Goal: Task Accomplishment & Management: Manage account settings

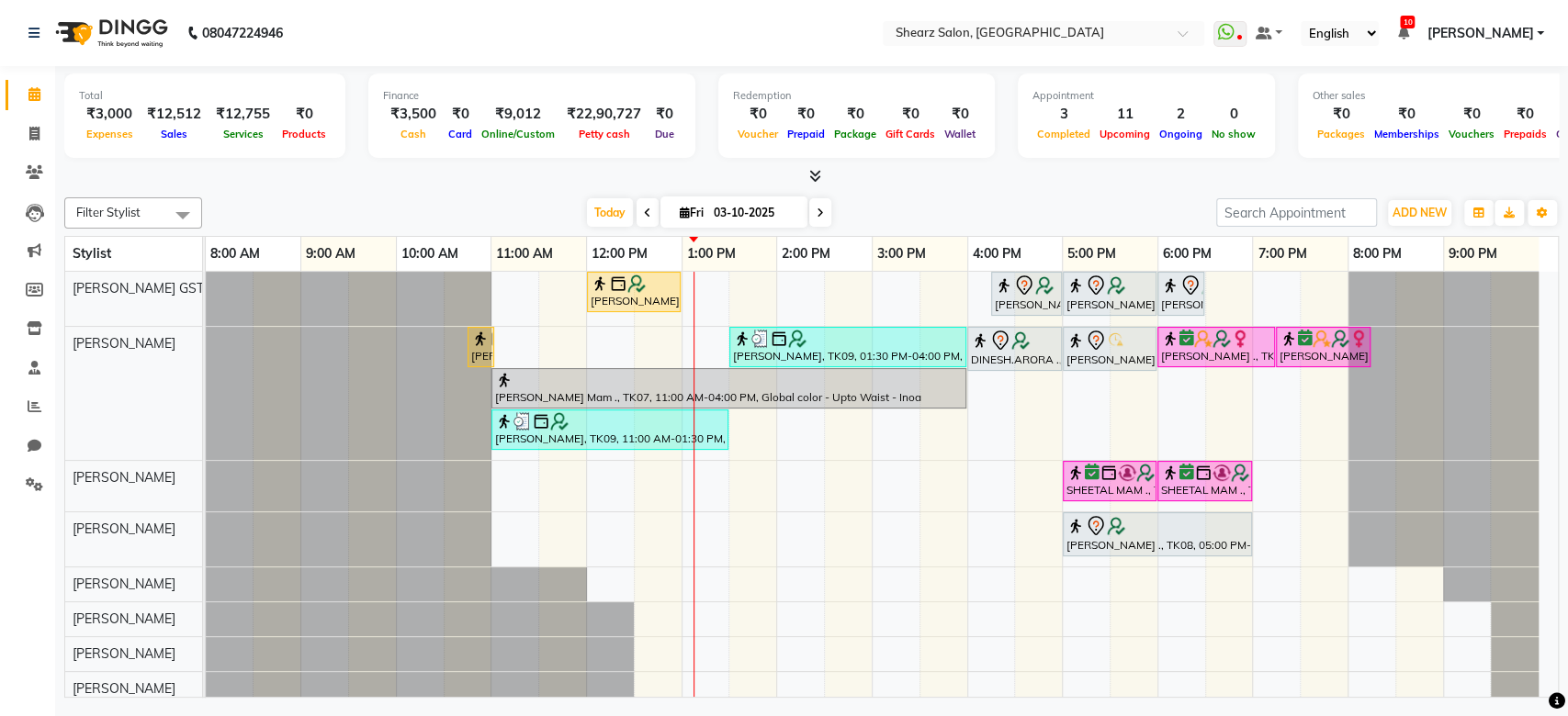
scroll to position [236, 0]
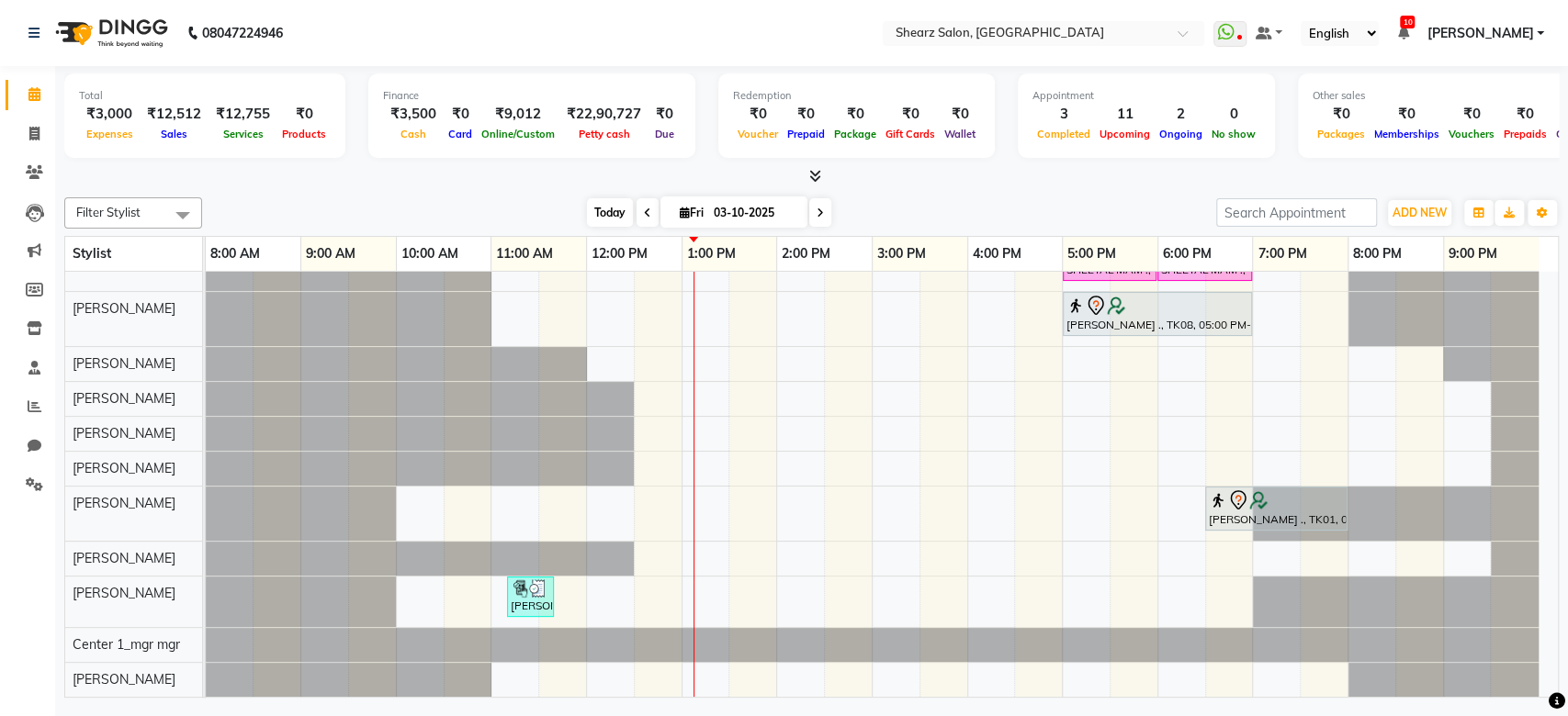
click at [608, 215] on span "Today" at bounding box center [610, 213] width 46 height 29
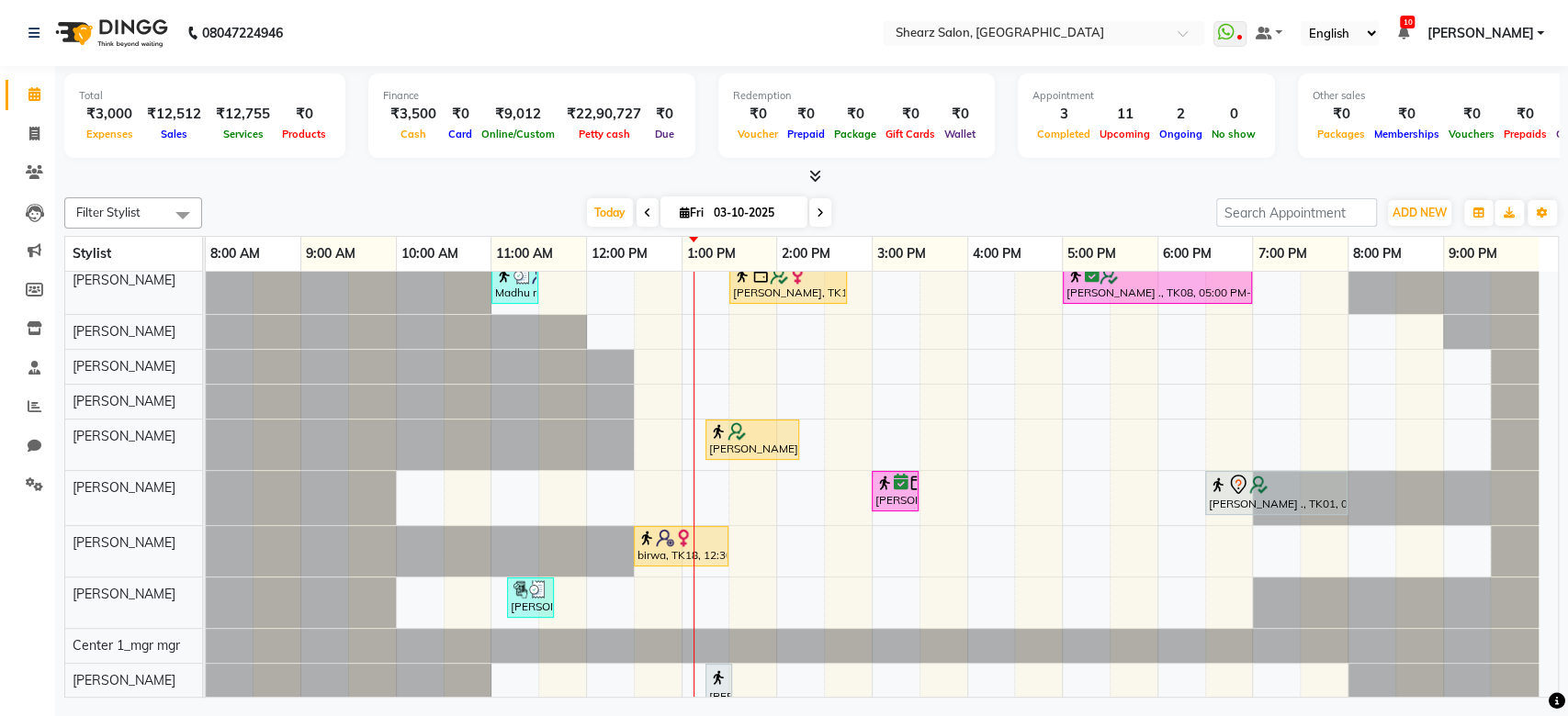
scroll to position [290, 0]
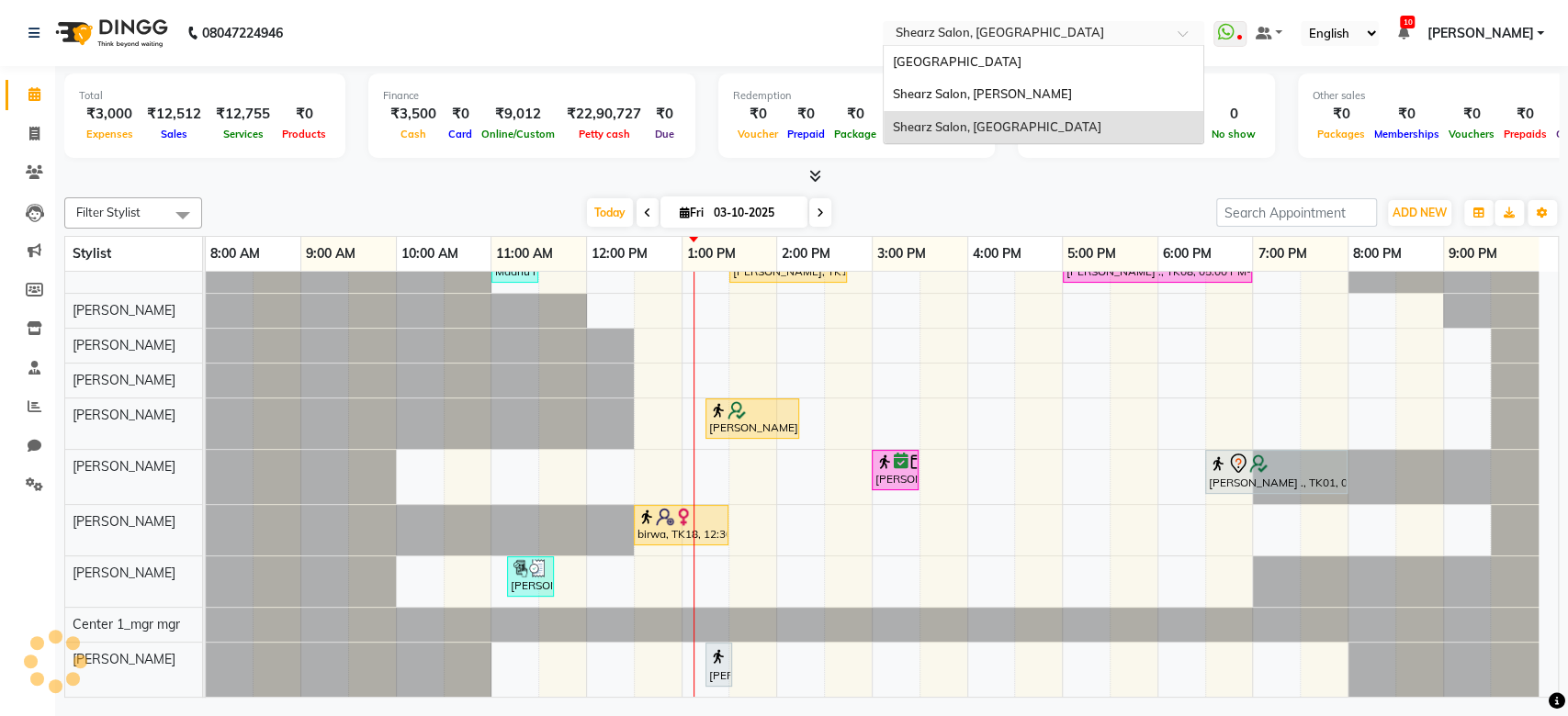
drag, startPoint x: 980, startPoint y: 27, endPoint x: 984, endPoint y: 83, distance: 56.1
click at [984, 46] on ng-select "Select Location × [GEOGRAPHIC_DATA], [GEOGRAPHIC_DATA] [GEOGRAPHIC_DATA][PERSON…" at bounding box center [1044, 33] width 322 height 25
click at [984, 83] on div "Shearz Salon, [PERSON_NAME]" at bounding box center [1044, 94] width 320 height 33
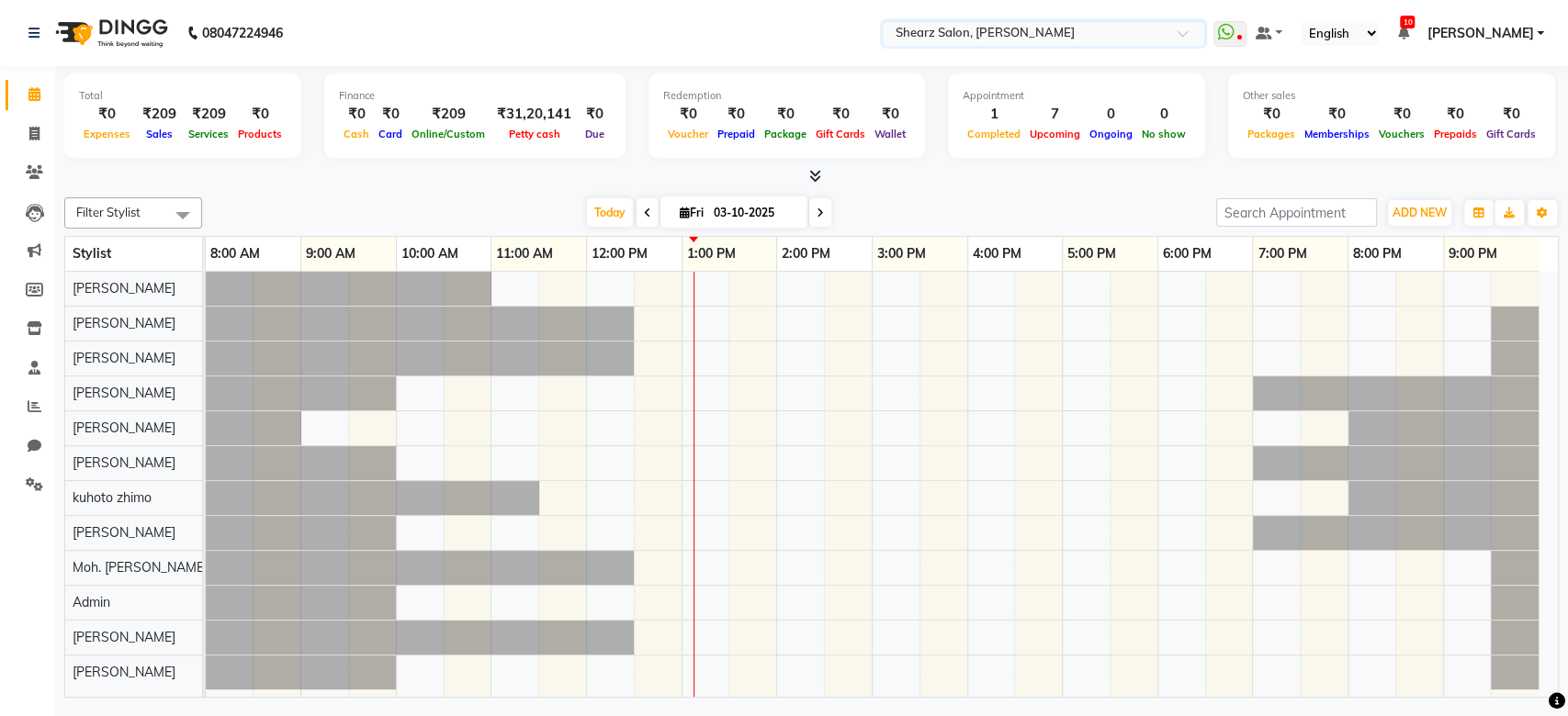
scroll to position [9, 0]
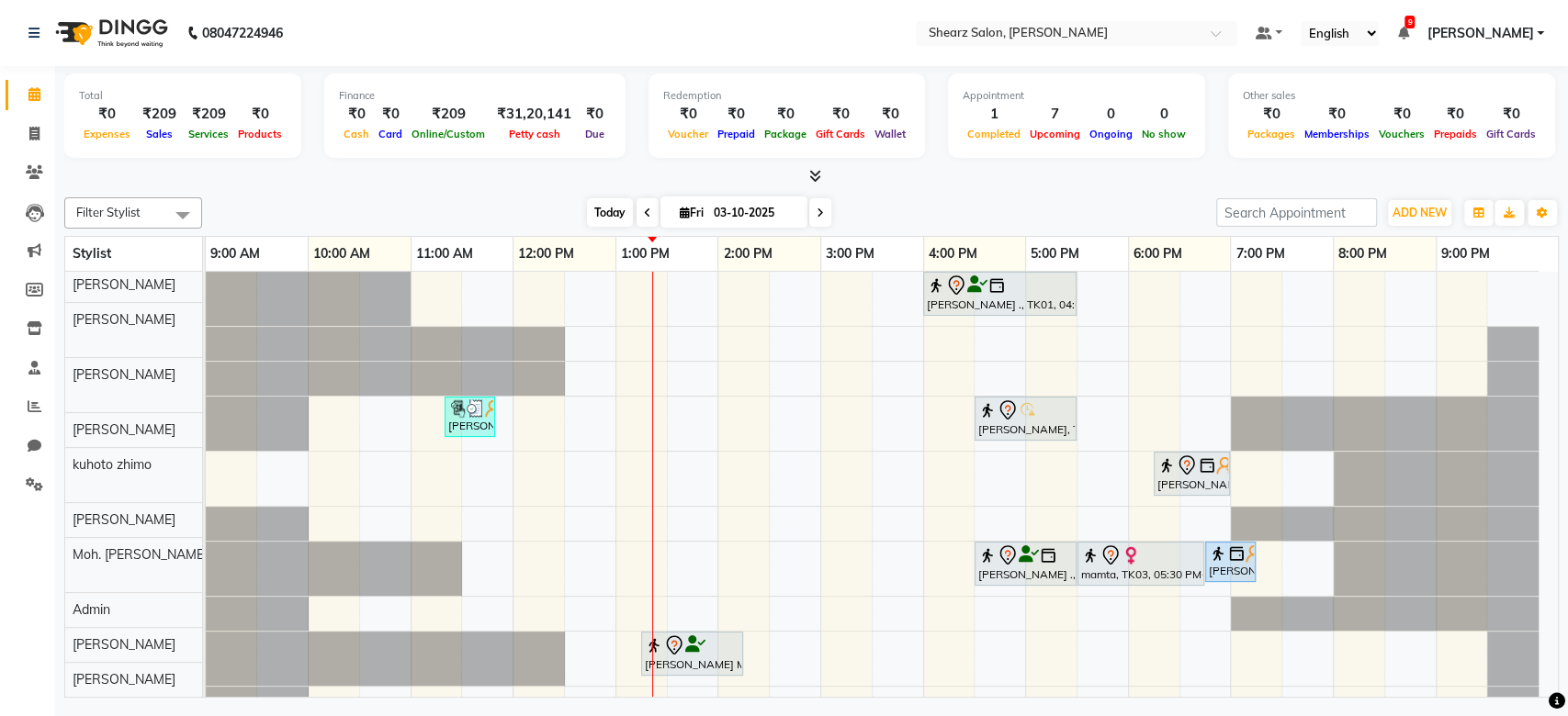
click at [618, 216] on span "Today" at bounding box center [610, 213] width 46 height 29
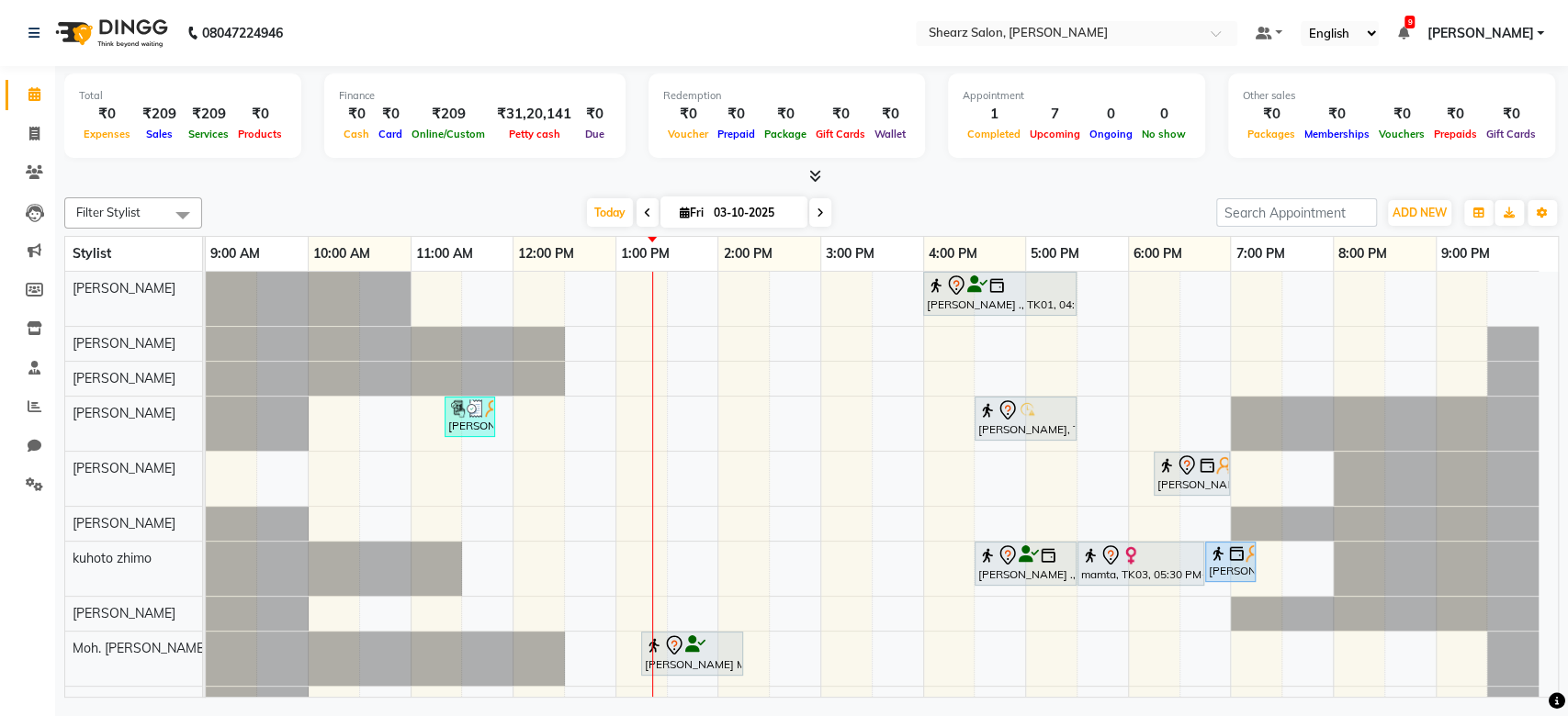
click at [704, 214] on span "Fri" at bounding box center [691, 213] width 33 height 14
select select "10"
select select "2025"
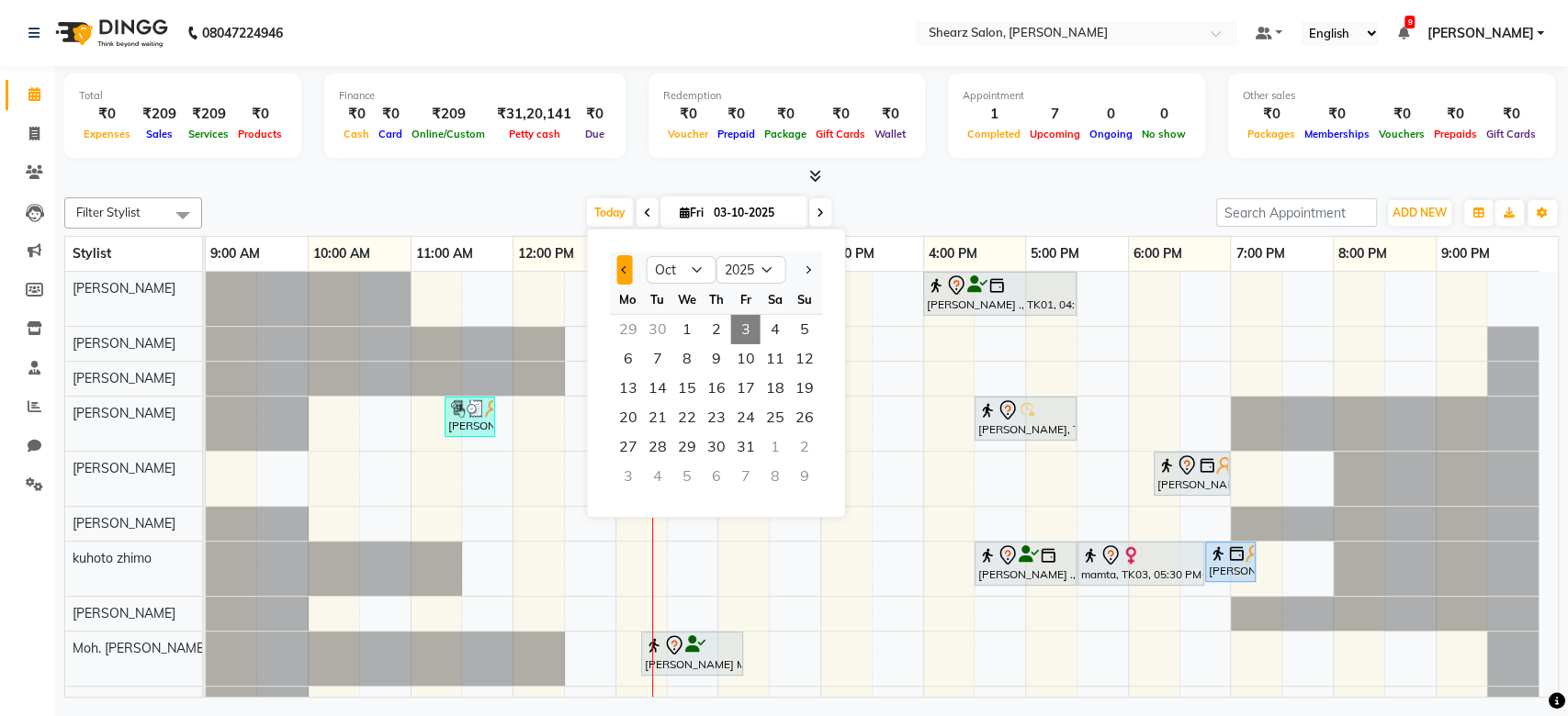
click at [620, 275] on button "Previous month" at bounding box center [625, 270] width 16 height 30
select select "9"
click at [818, 263] on div at bounding box center [803, 270] width 37 height 30
click at [607, 215] on span "Today" at bounding box center [610, 213] width 46 height 29
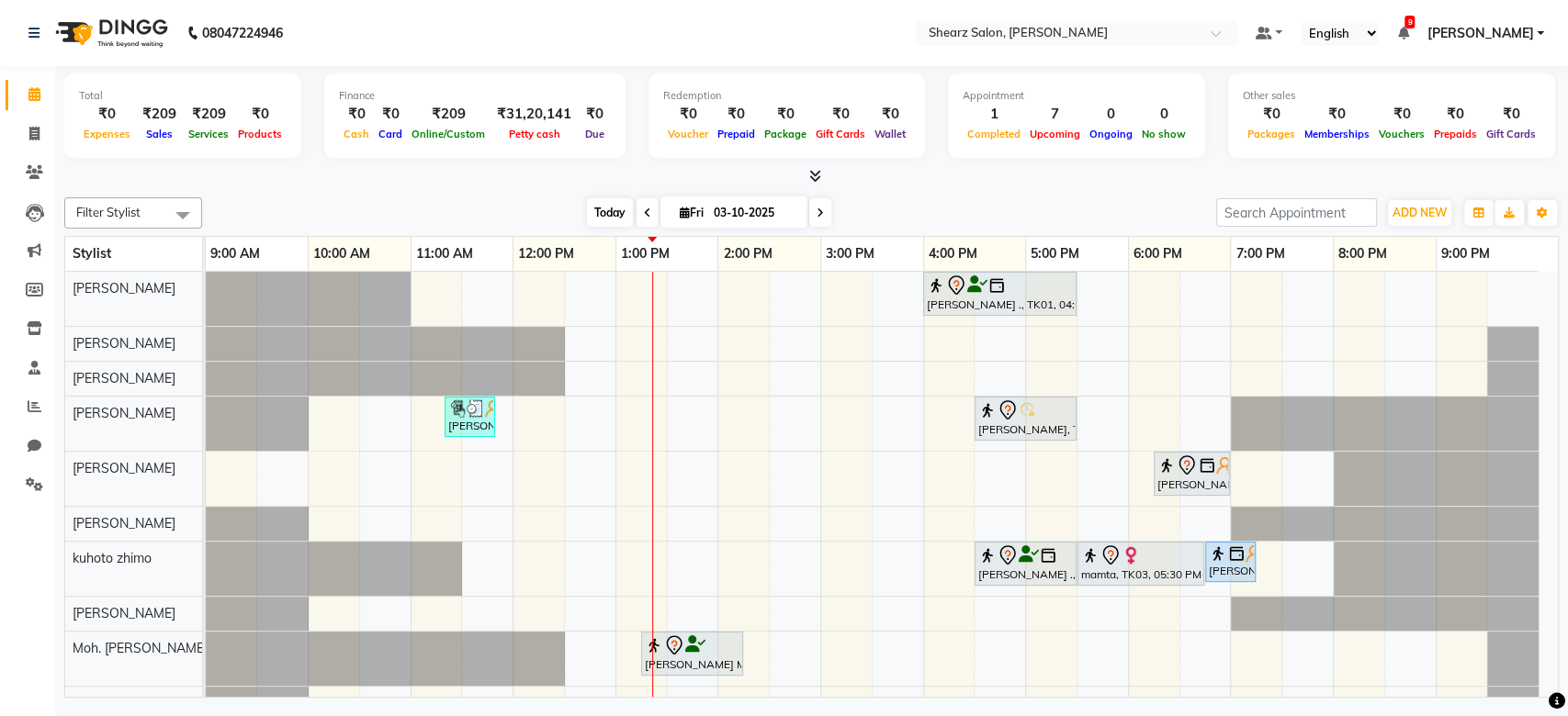
click at [602, 202] on span "Today" at bounding box center [610, 213] width 46 height 29
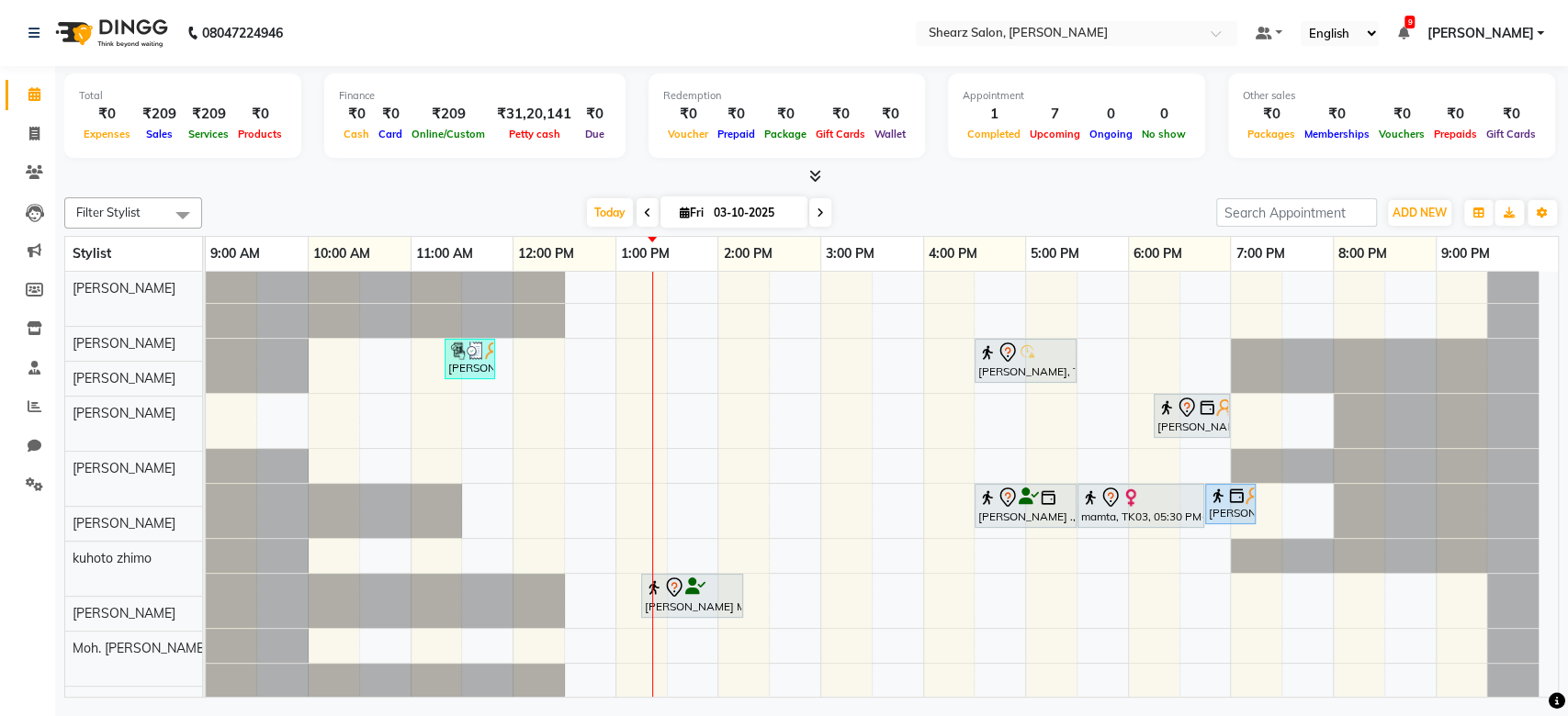
scroll to position [110, 0]
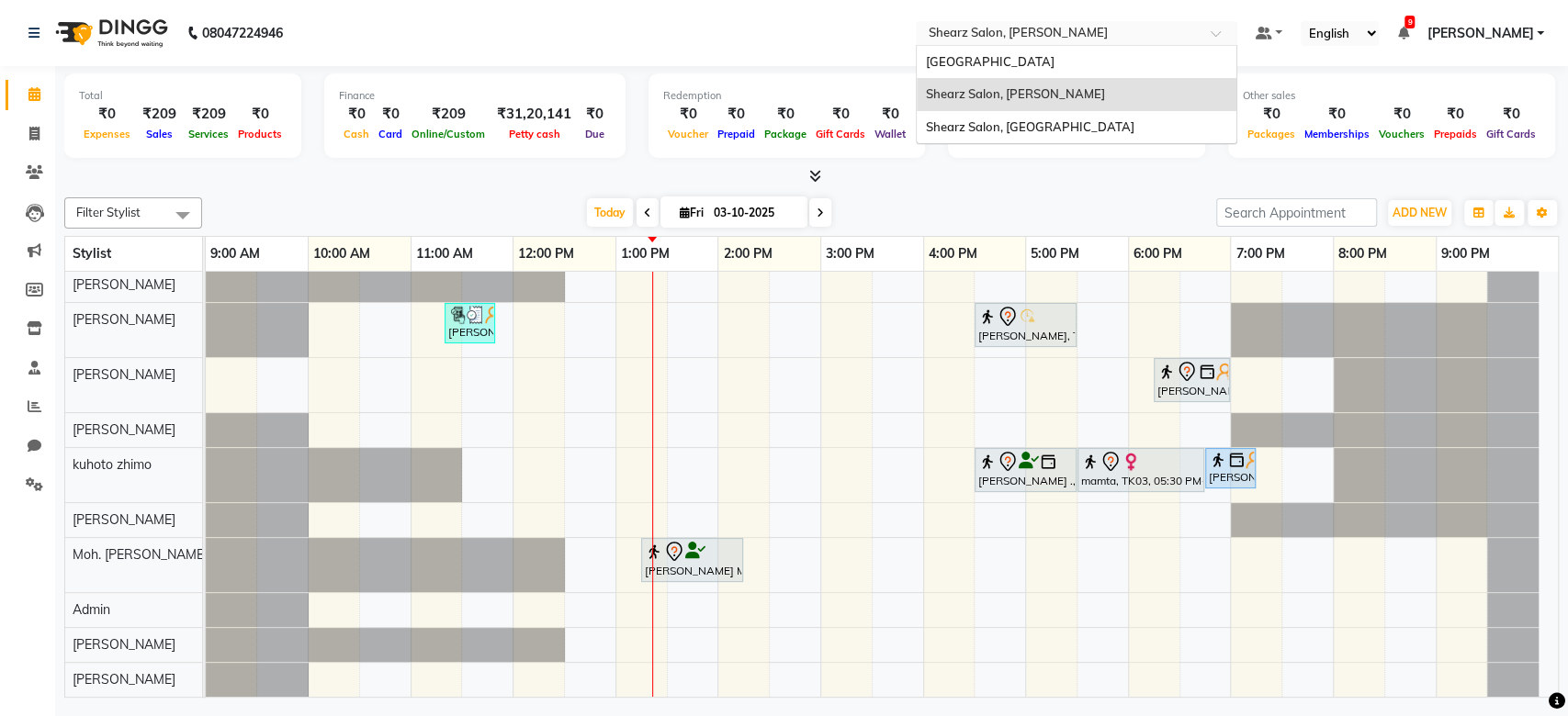
click at [1104, 34] on input "text" at bounding box center [1058, 35] width 266 height 18
click at [1082, 120] on span "Shearz Salon, [GEOGRAPHIC_DATA]" at bounding box center [1030, 126] width 209 height 15
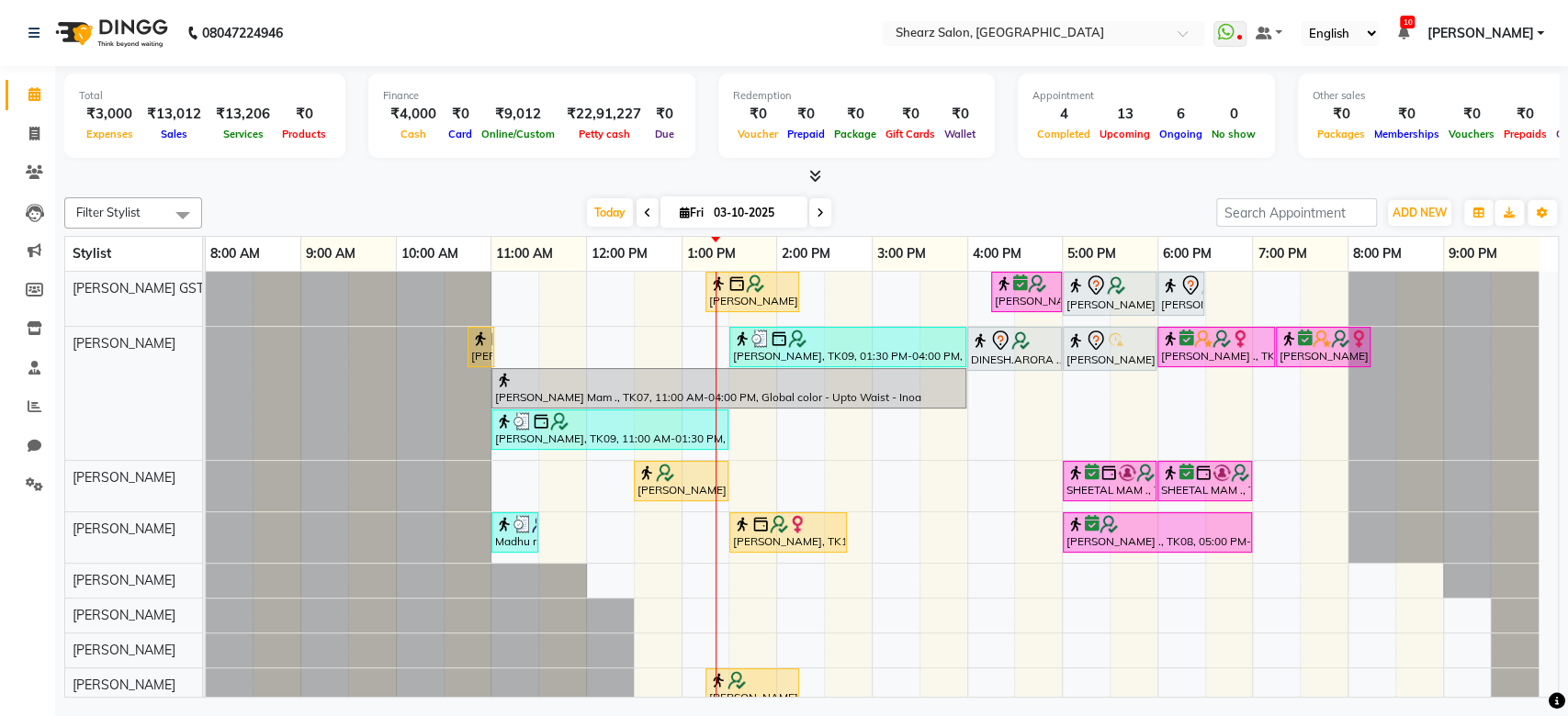
click at [637, 216] on span at bounding box center [647, 213] width 22 height 29
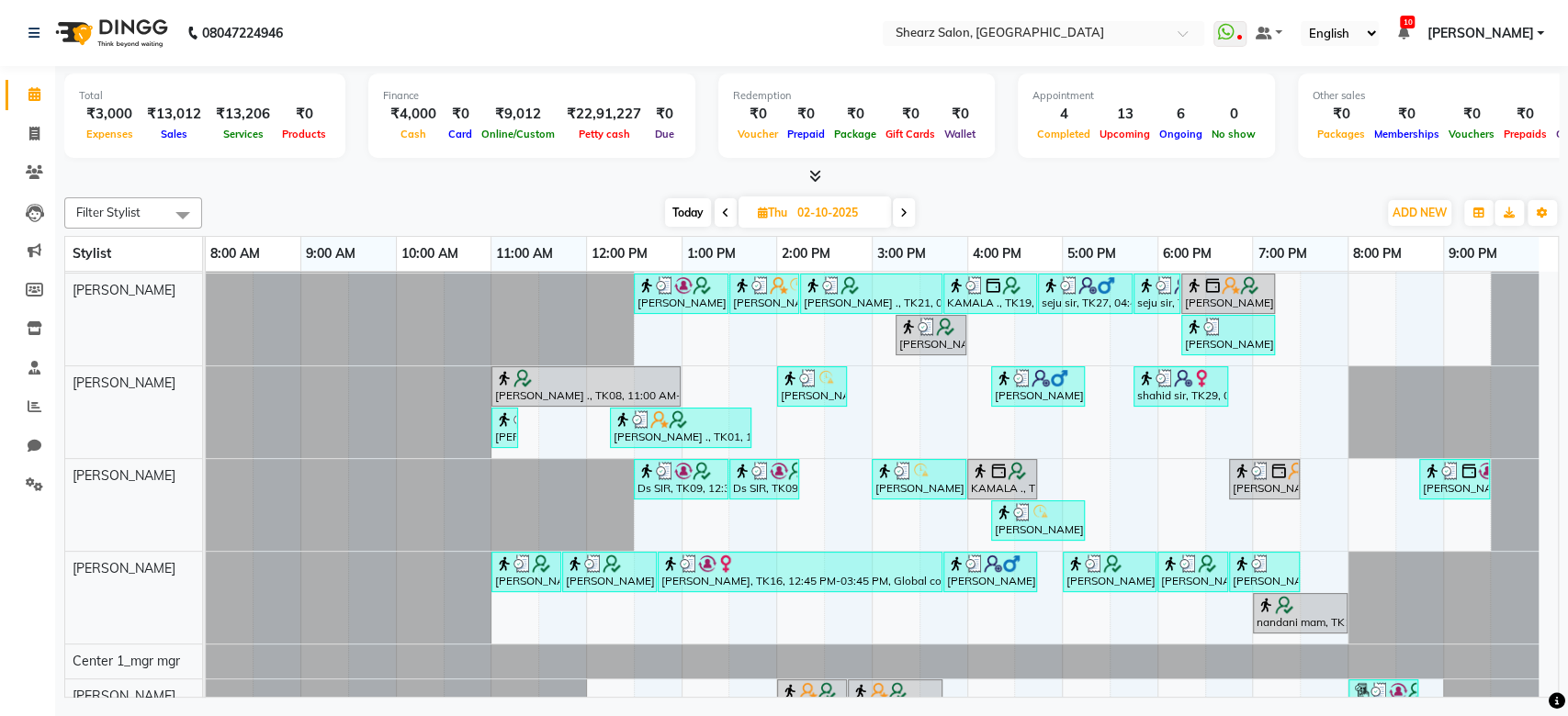
scroll to position [441, 0]
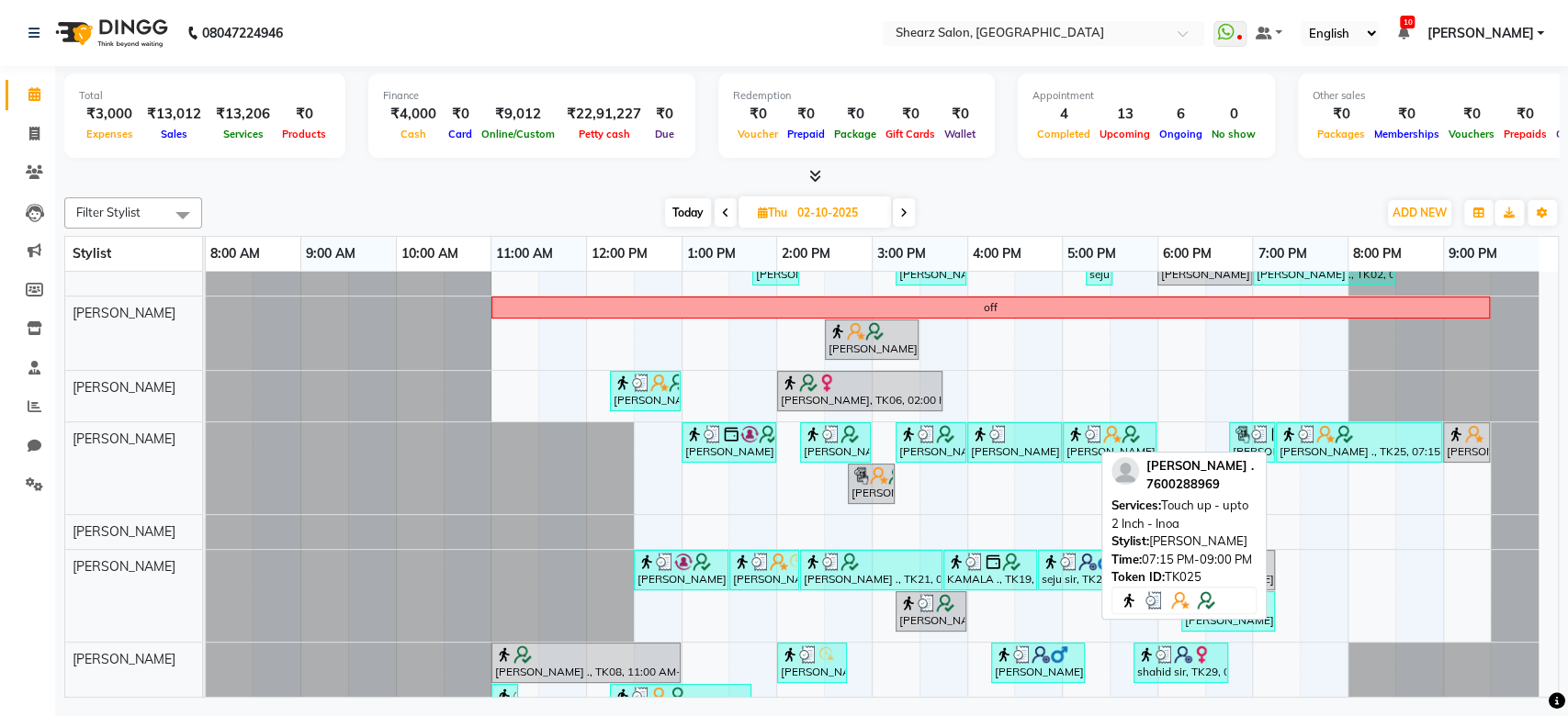
click at [1393, 444] on div "Sushma Tandon ., TK25, 07:15 PM-09:00 PM, Touch up - upto 2 Inch - Inoa" at bounding box center [1359, 442] width 163 height 35
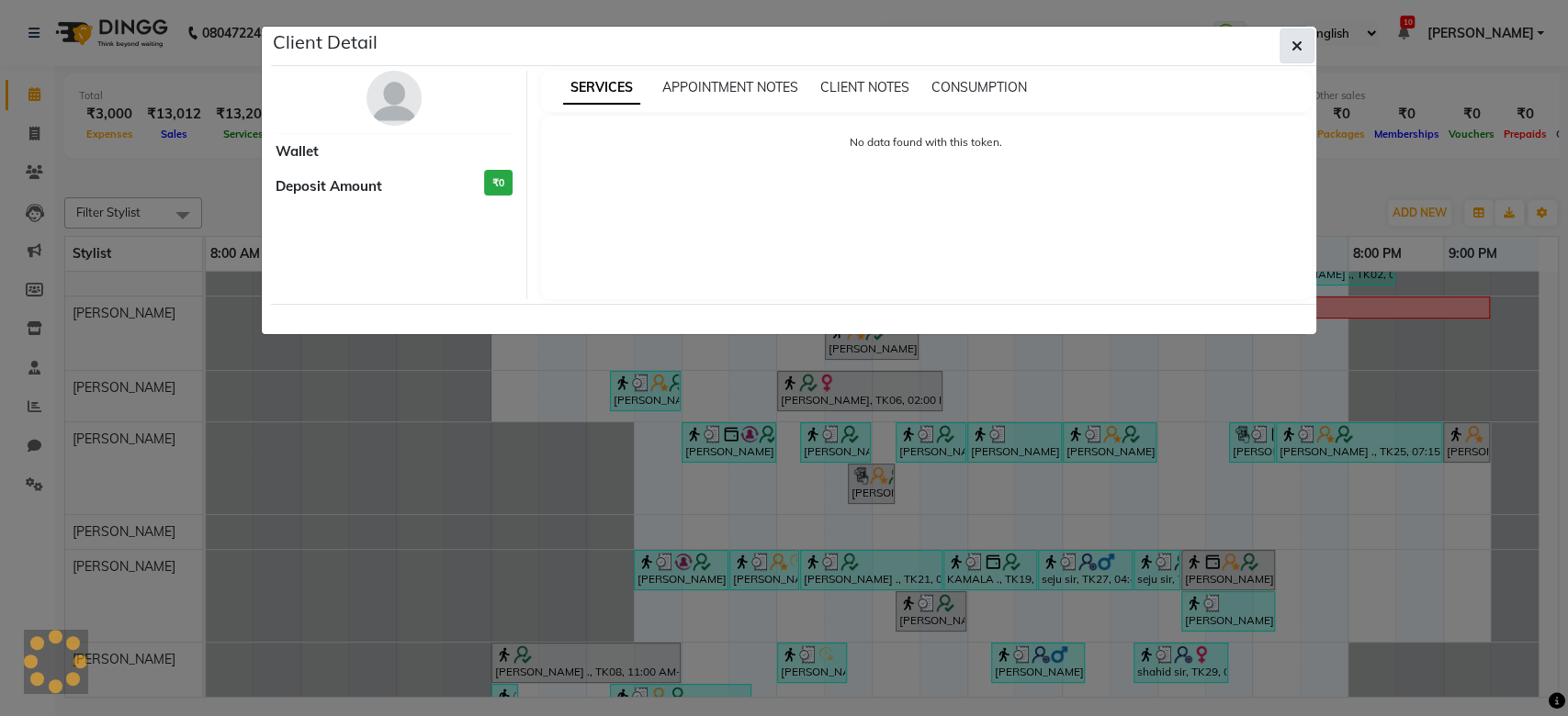
click at [1285, 41] on button "button" at bounding box center [1296, 46] width 35 height 35
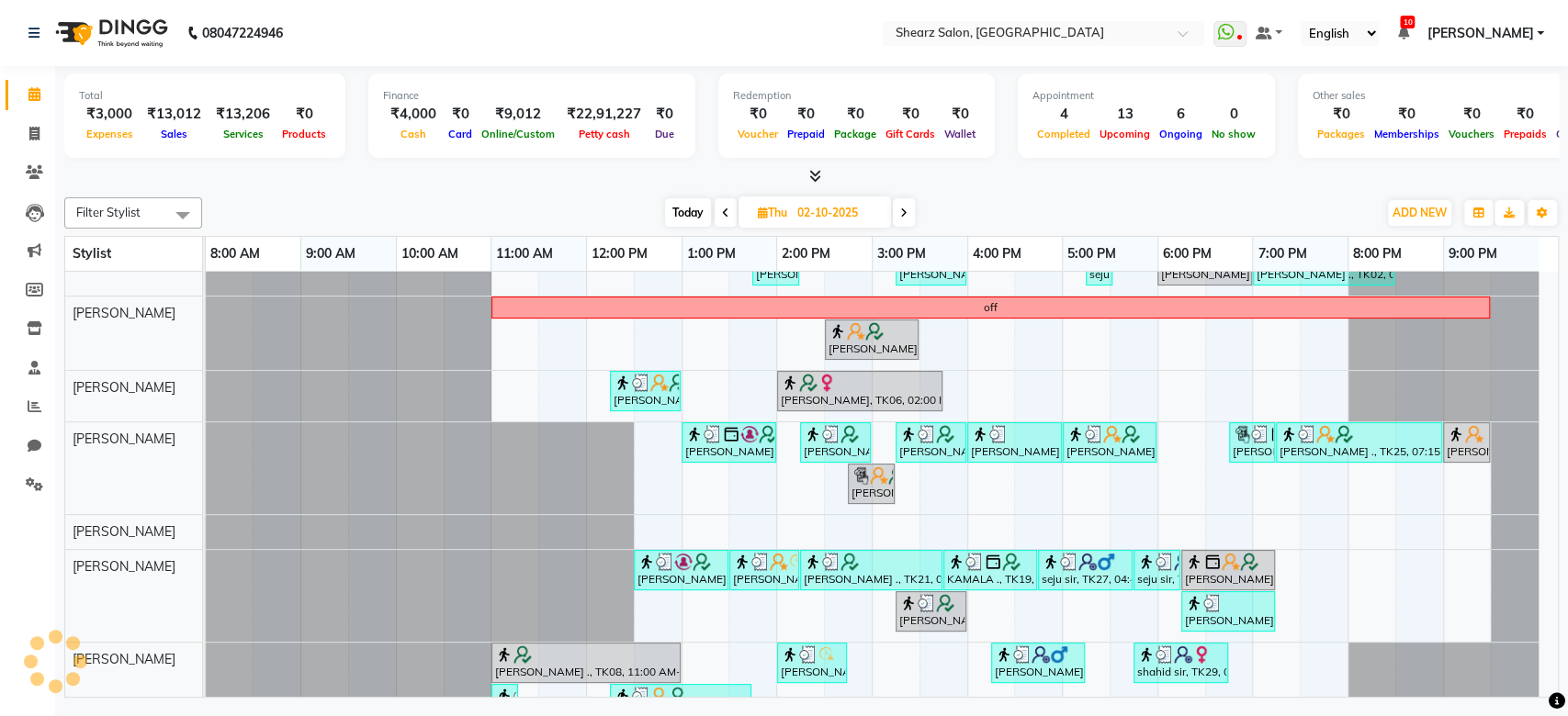
click at [702, 210] on span "Today" at bounding box center [688, 213] width 46 height 29
type input "03-10-2025"
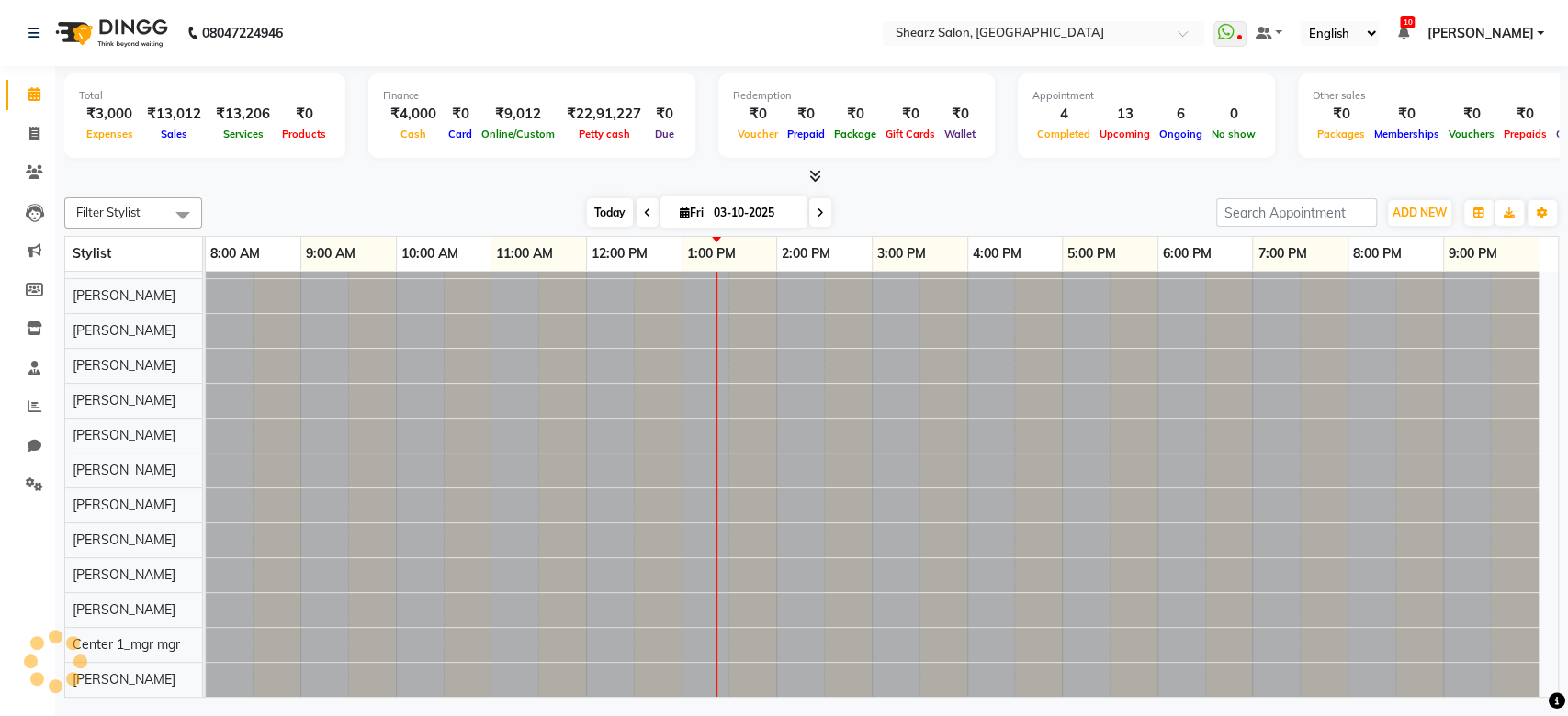
click at [594, 215] on span "Today" at bounding box center [610, 213] width 46 height 29
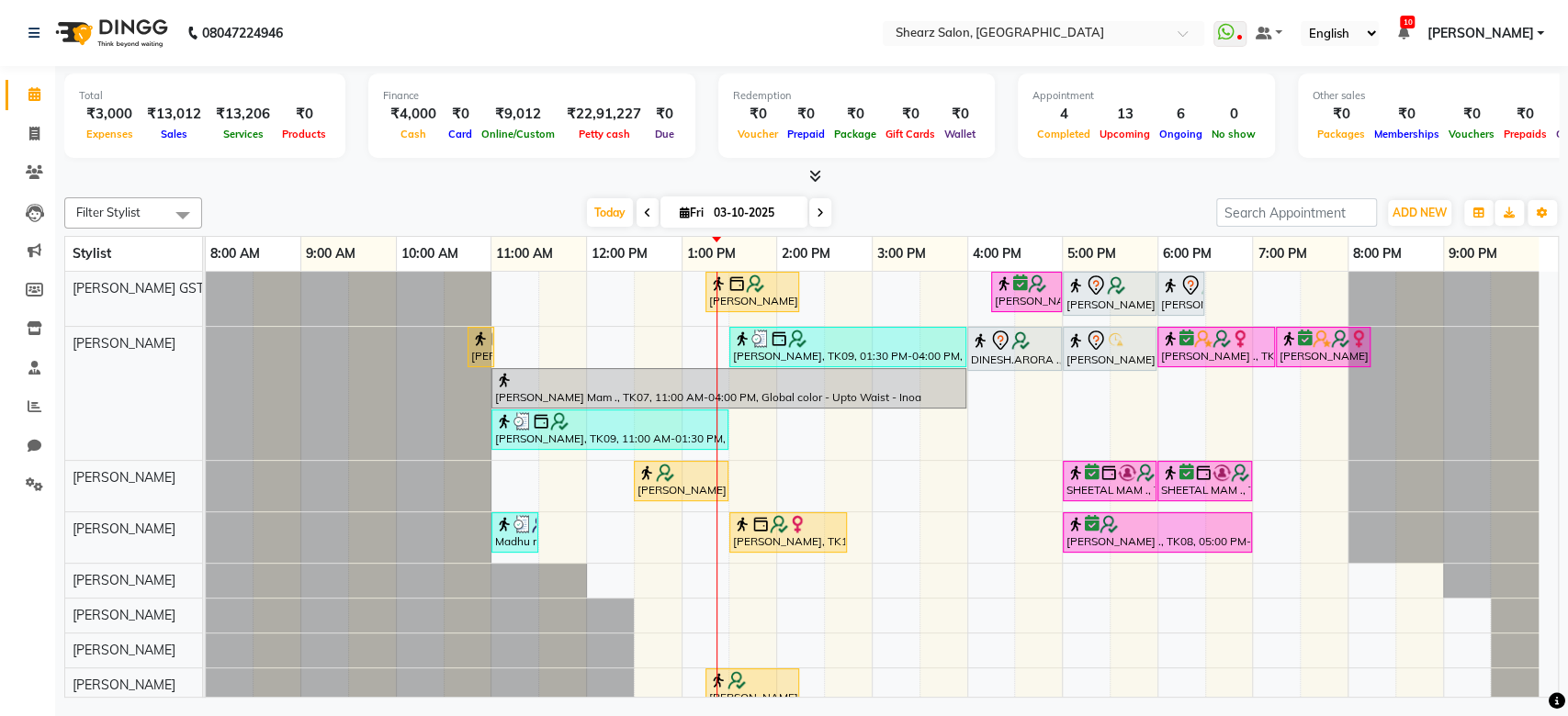
click at [742, 215] on input "03-10-2025" at bounding box center [754, 214] width 91 height 28
select select "10"
select select "2025"
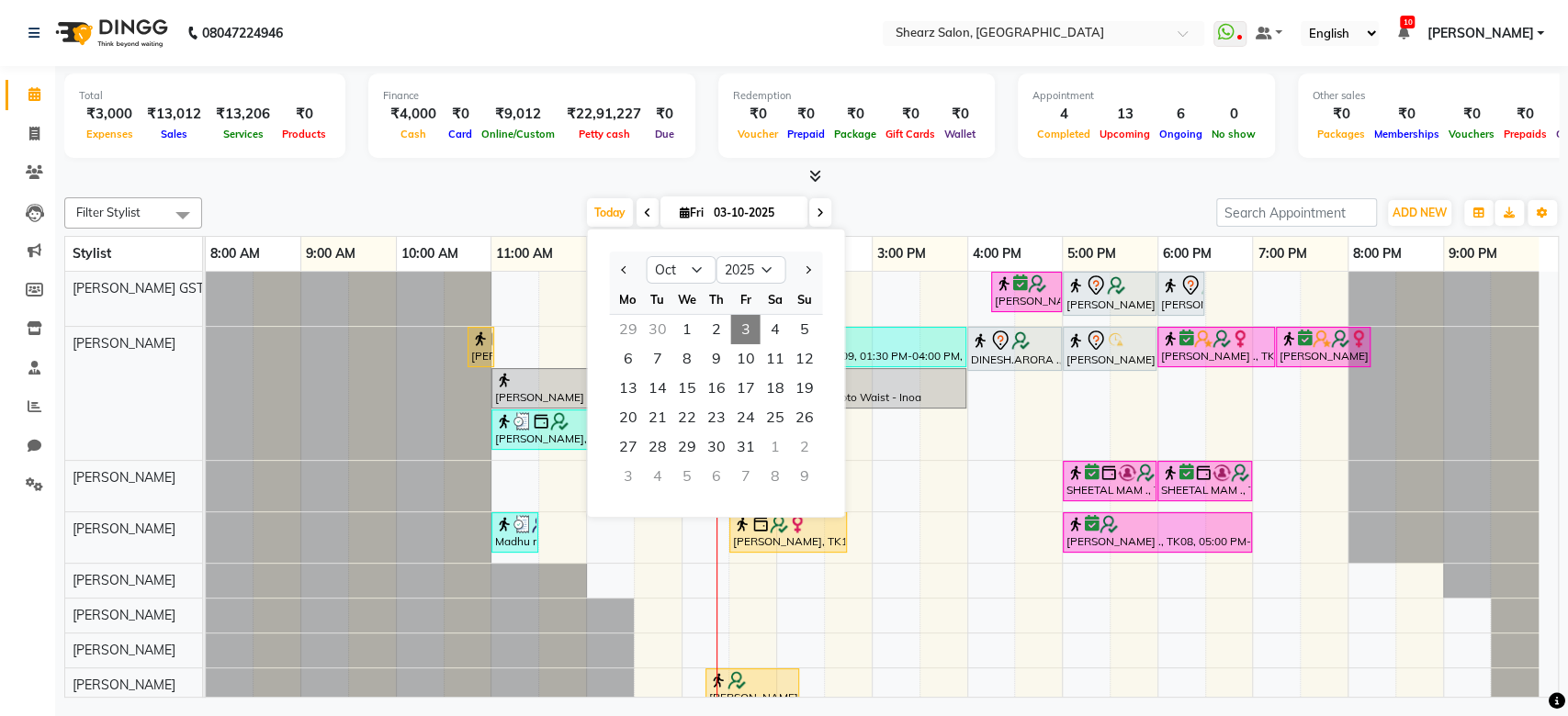
click at [610, 228] on ngb-datepicker "Jan Feb Mar Apr May Jun Jul Aug Sep Oct Nov Dec 2015 2016 2017 2018 2019 2020 2…" at bounding box center [715, 372] width 259 height 289
click at [597, 213] on span "Today" at bounding box center [610, 213] width 46 height 29
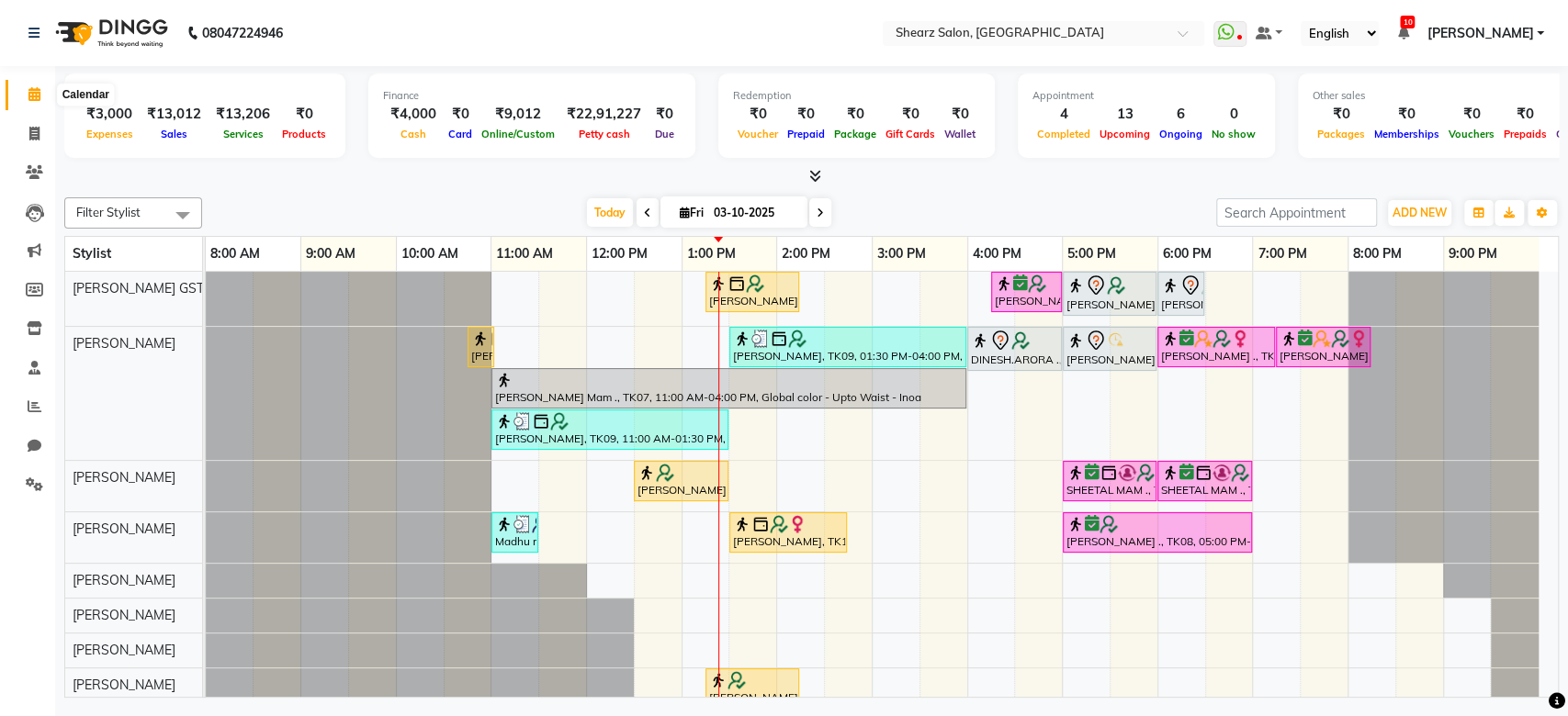
click at [24, 93] on span at bounding box center [34, 94] width 32 height 21
click at [1542, 650] on div "Opens Chat This icon Opens the chat window." at bounding box center [1520, 650] width 44 height 0
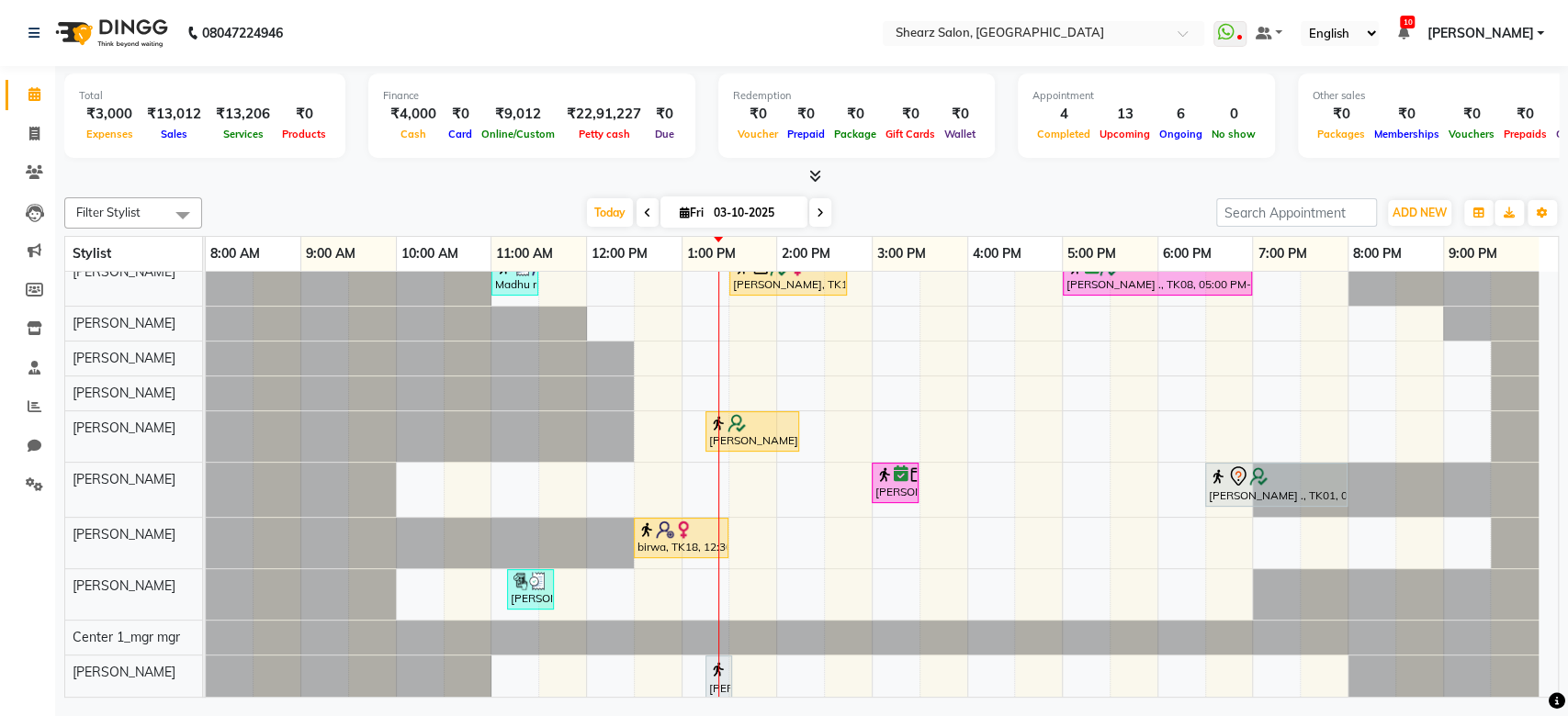
scroll to position [287, 0]
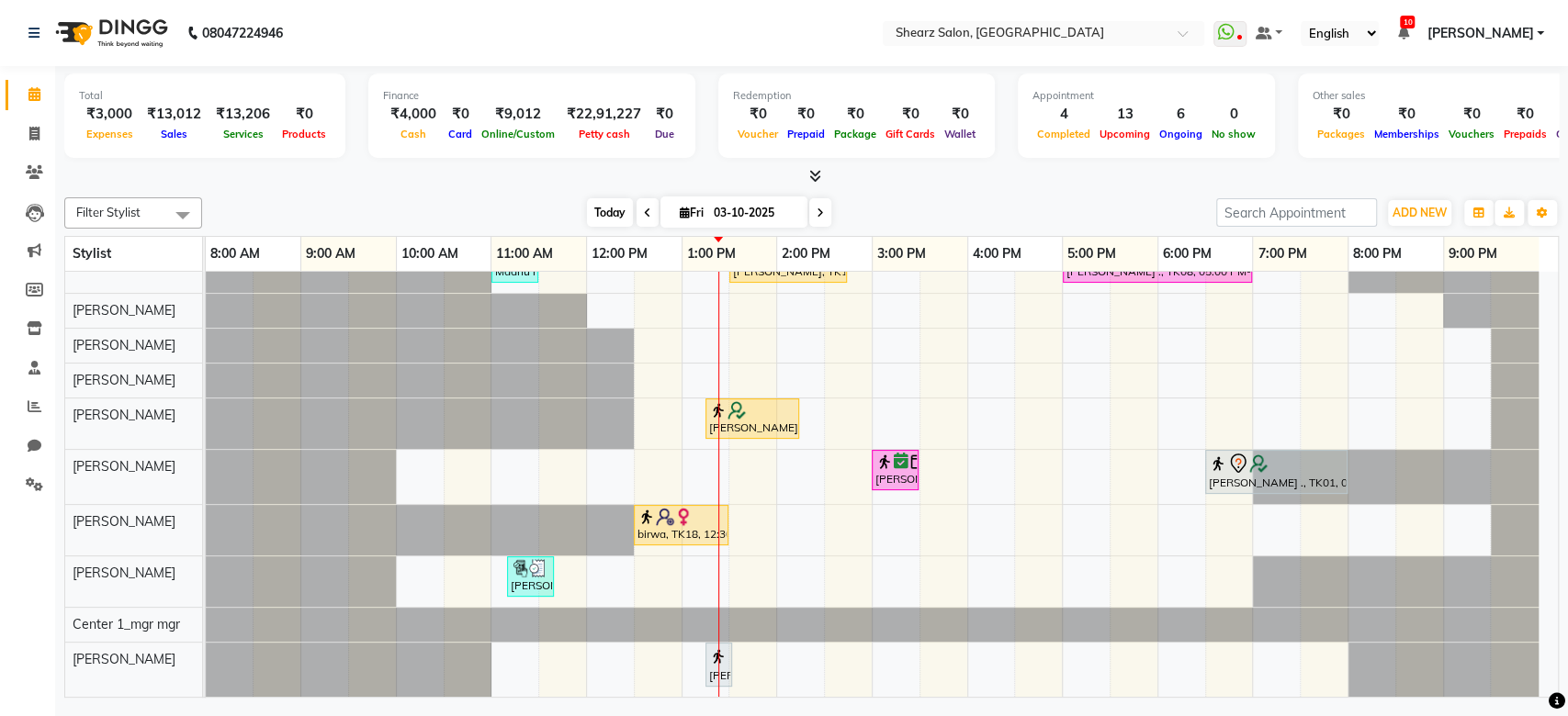
click at [615, 218] on span "Today" at bounding box center [610, 213] width 46 height 29
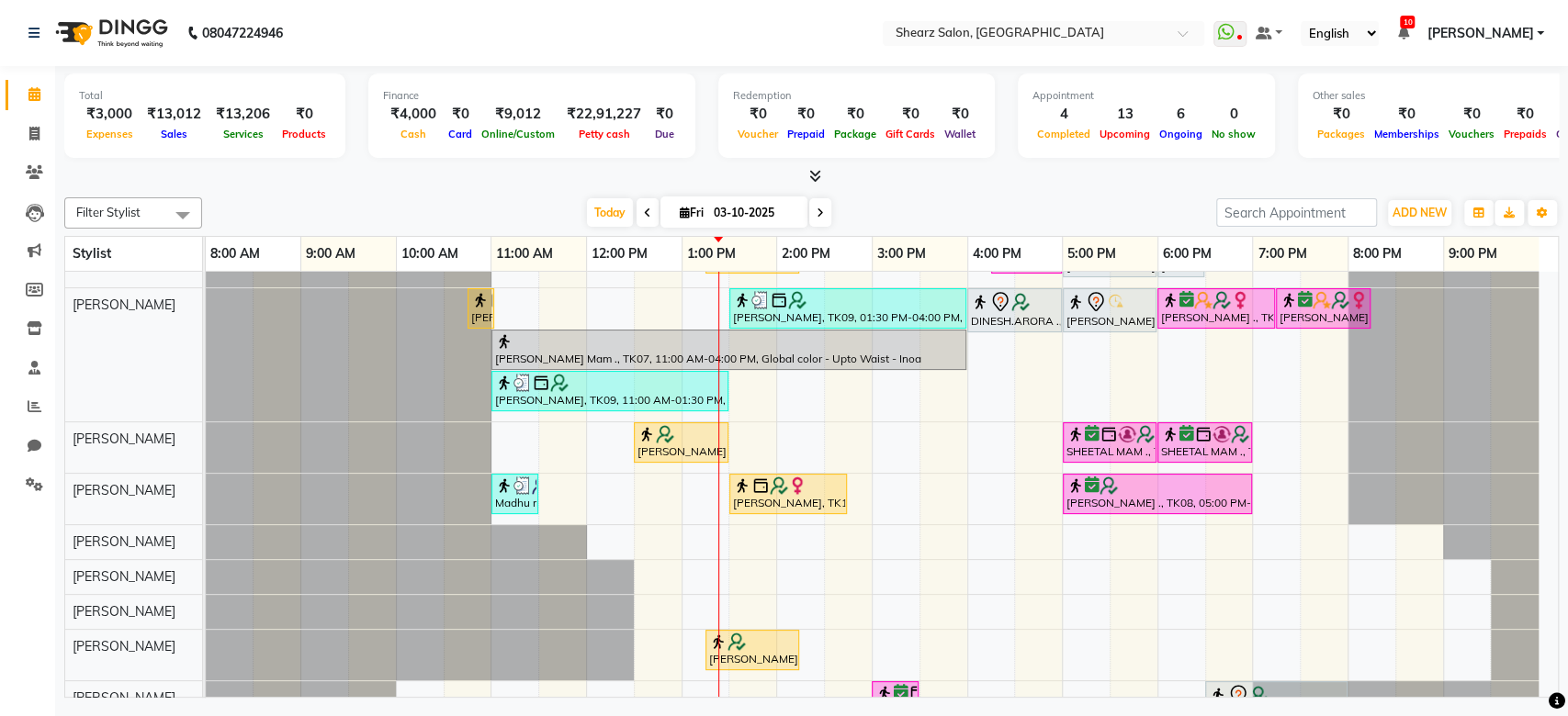
scroll to position [0, 0]
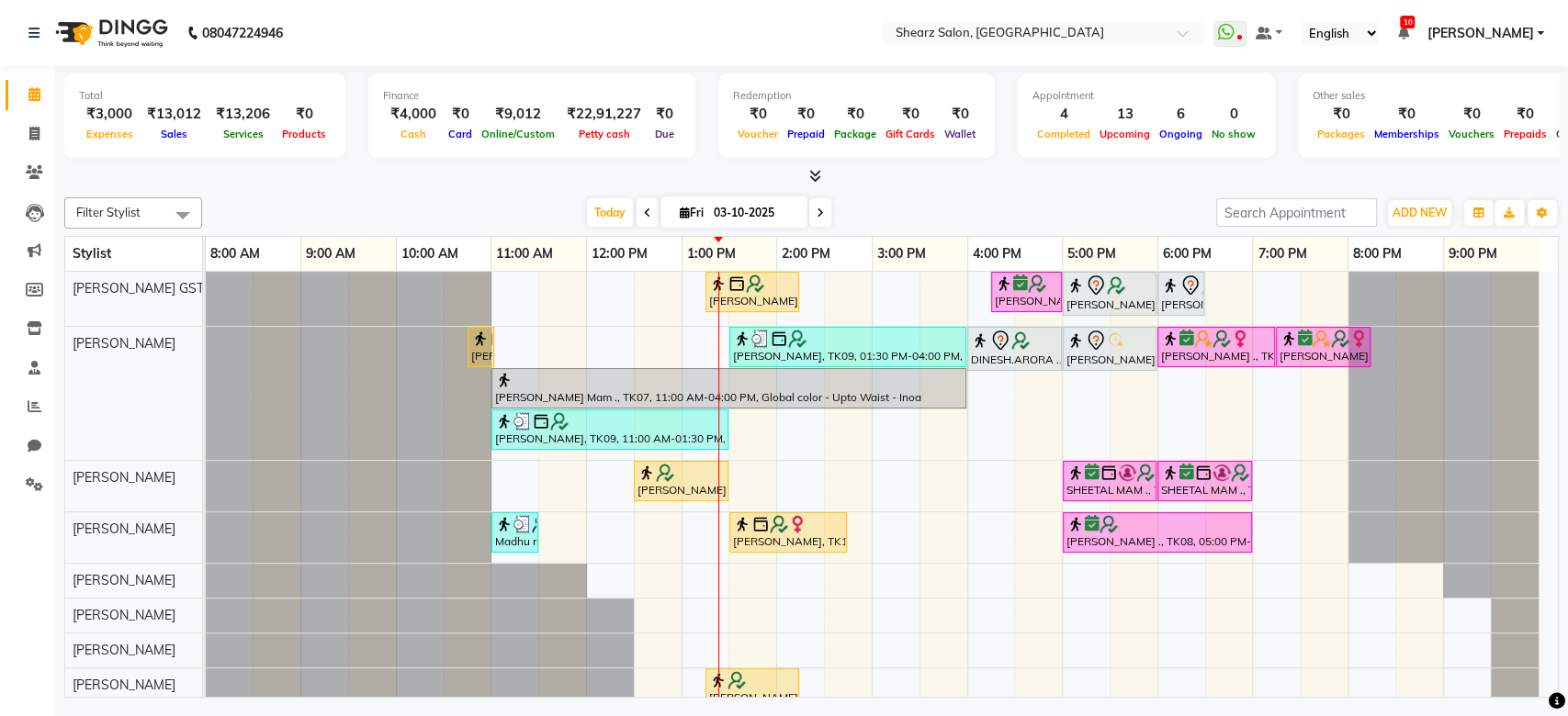
scroll to position [287, 0]
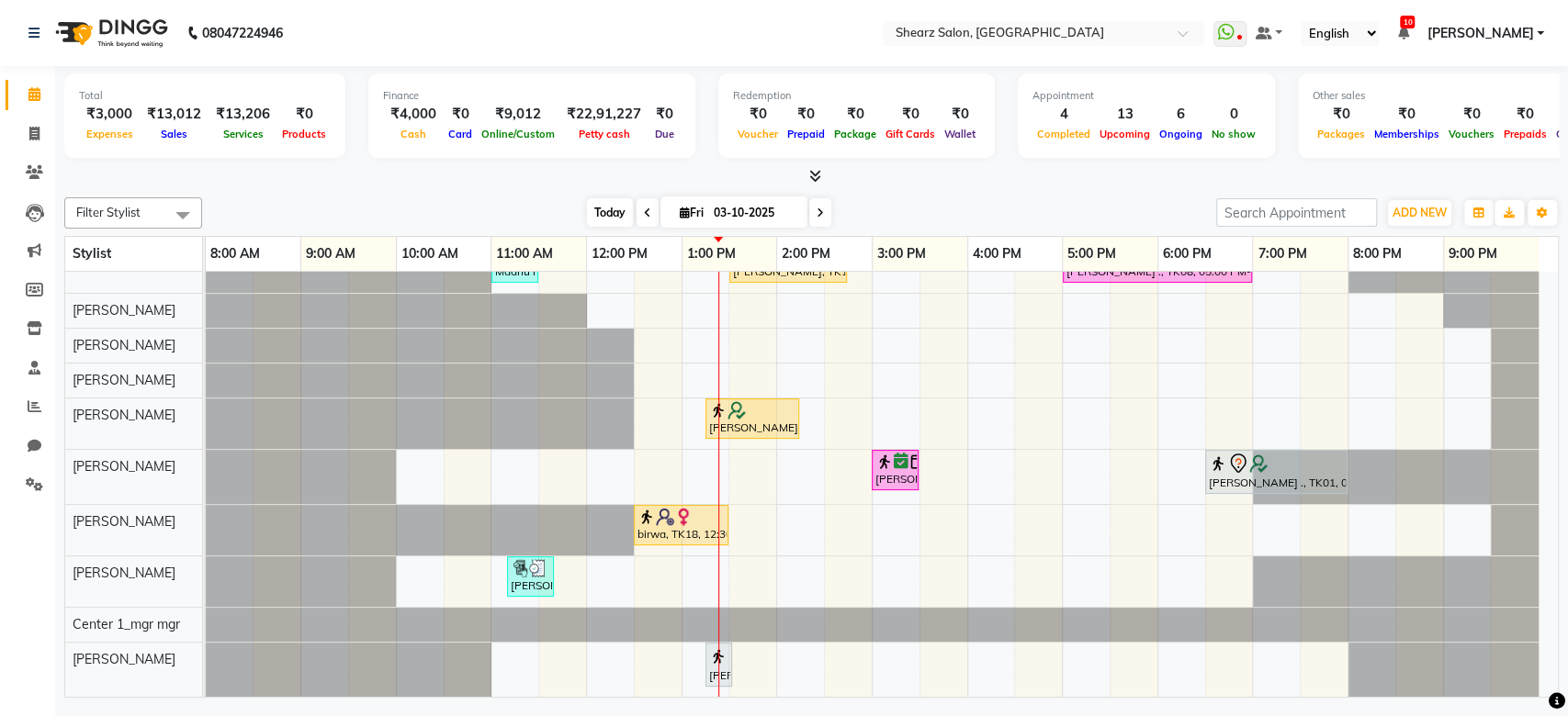
click at [598, 216] on span "Today" at bounding box center [610, 213] width 46 height 29
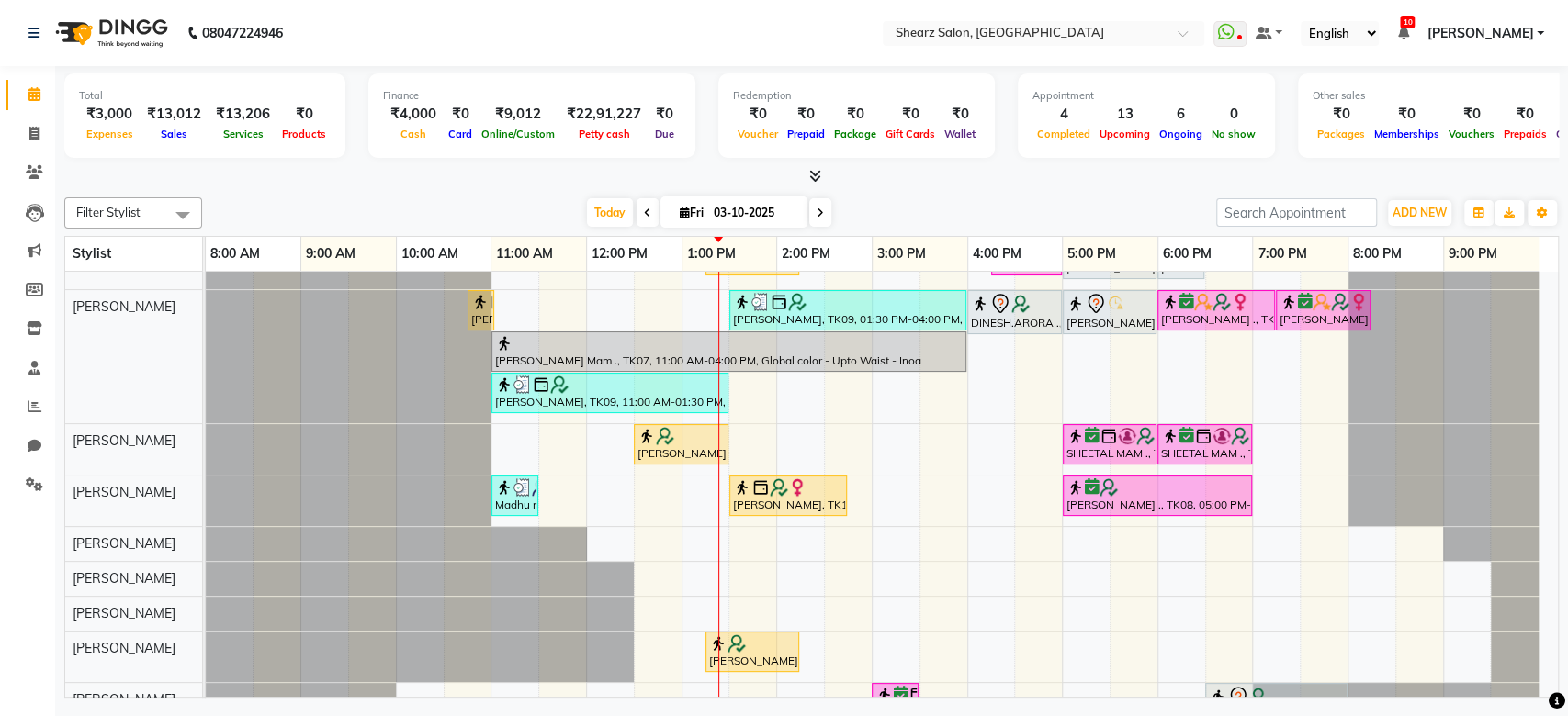
scroll to position [0, 0]
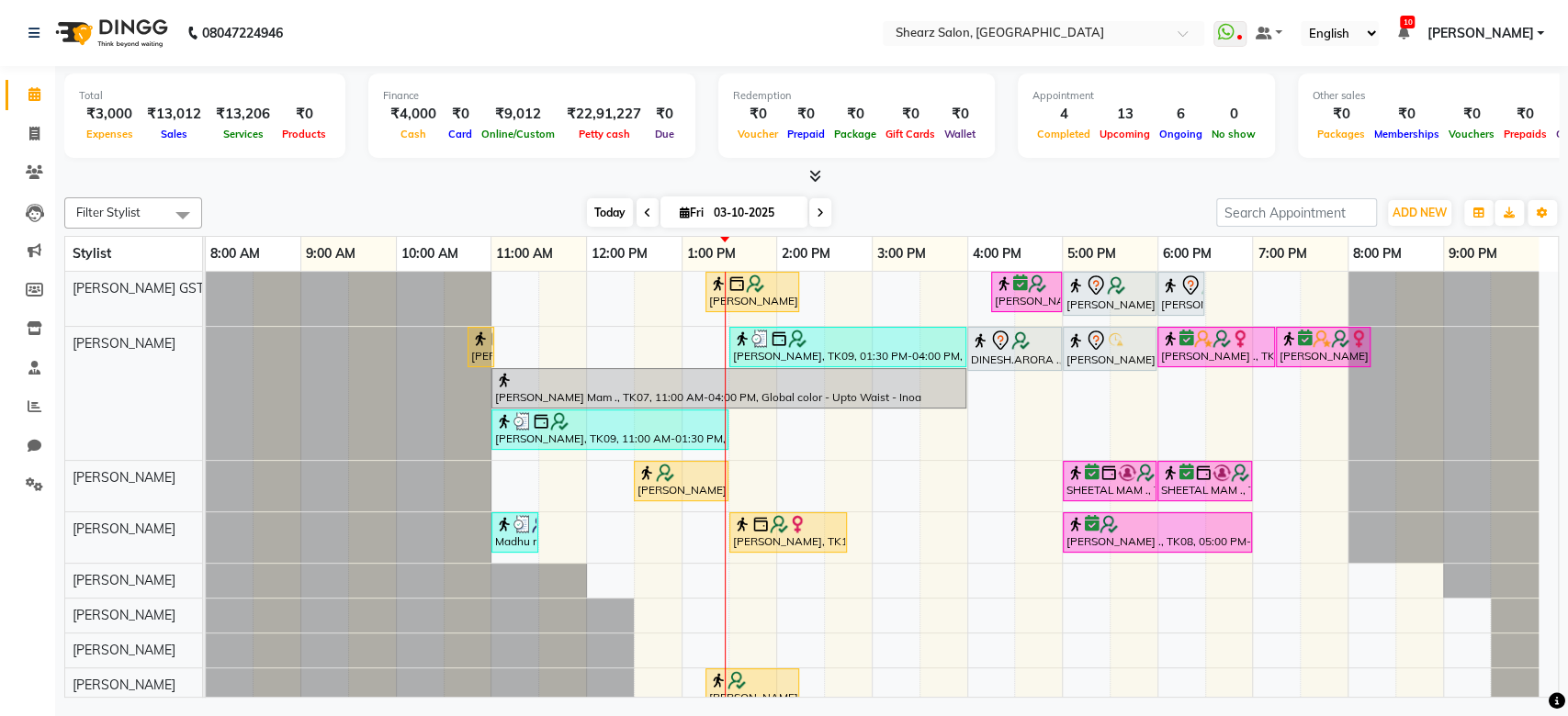
click at [594, 222] on span "Today" at bounding box center [610, 213] width 46 height 29
click at [595, 211] on span "Today" at bounding box center [610, 213] width 46 height 29
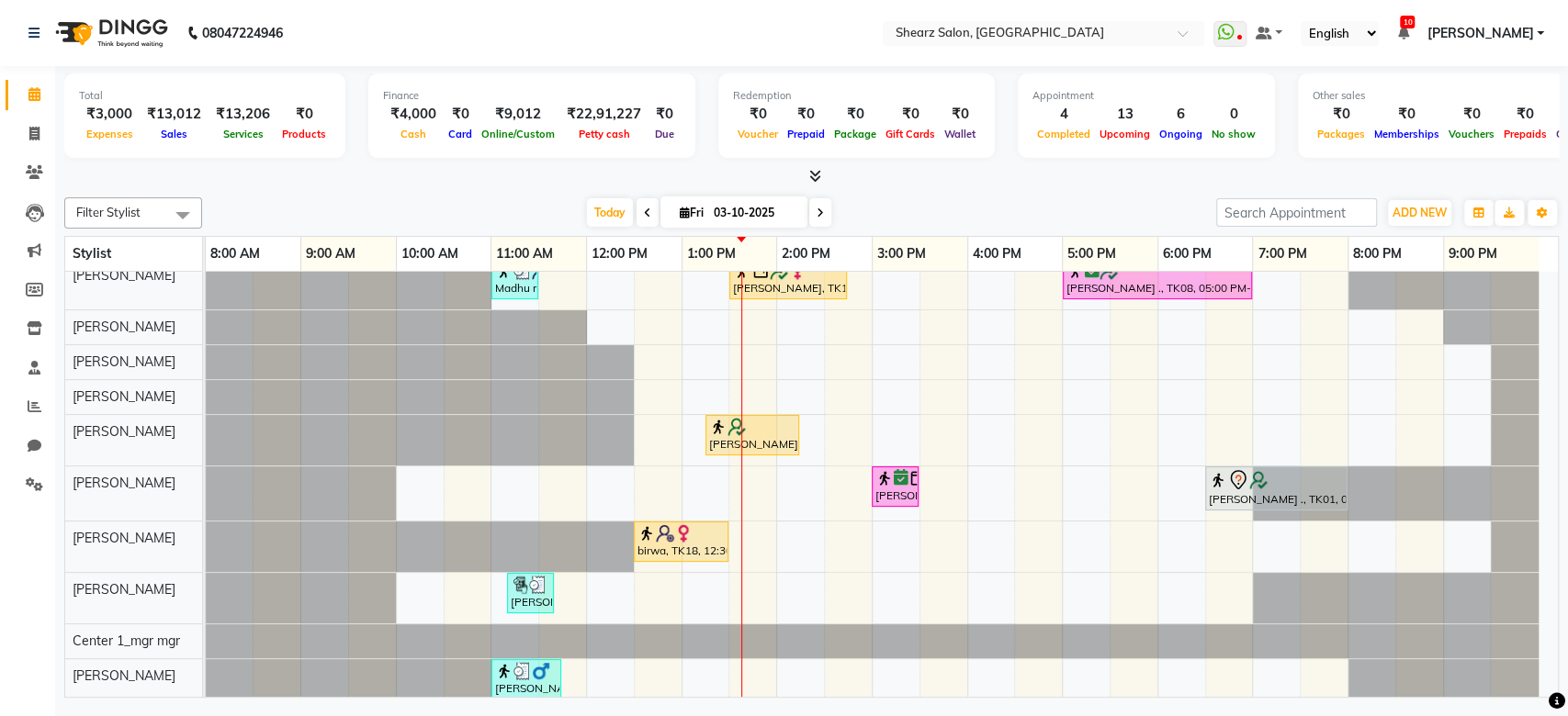
scroll to position [283, 0]
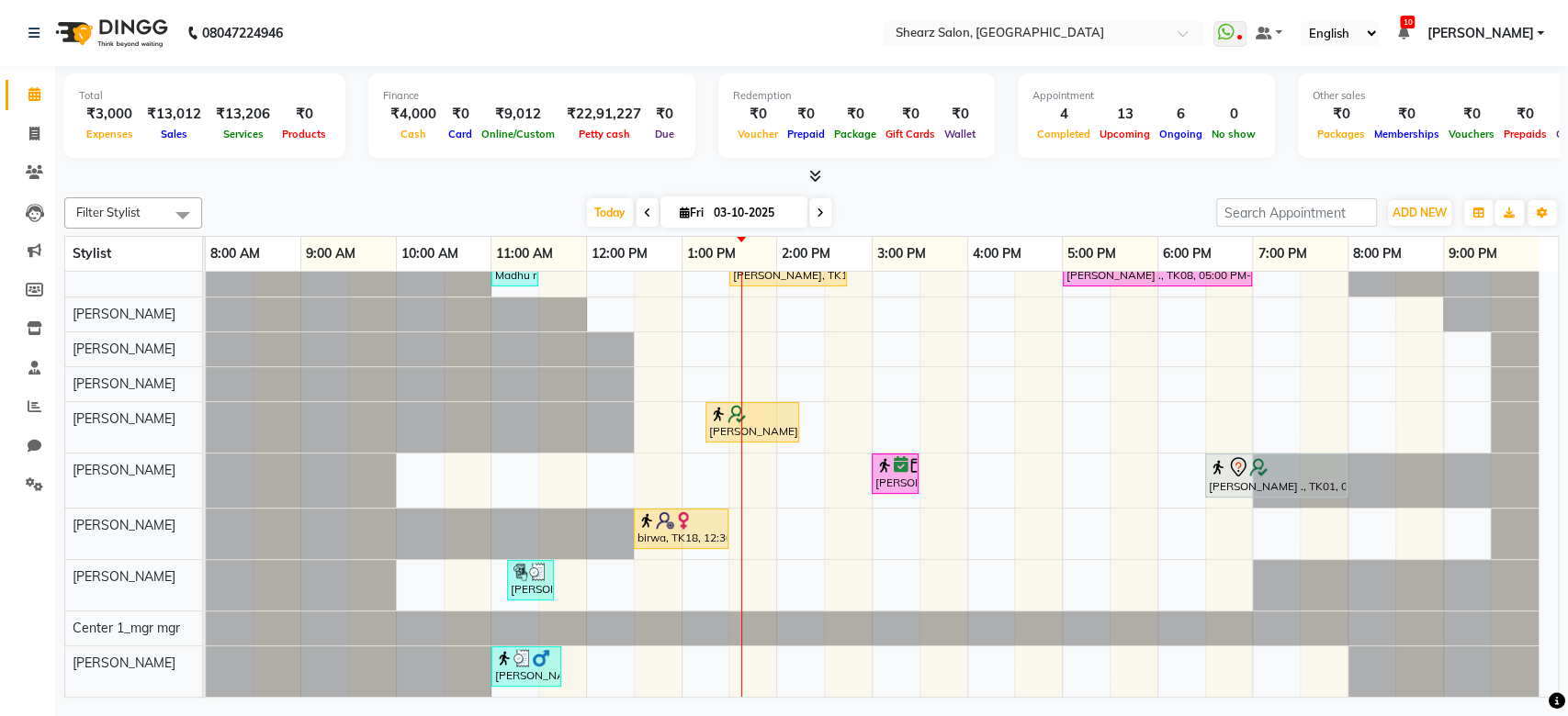
click at [1007, 18] on nav "08047224946 Select Location × Shearz Salon, Prahaladnagar WhatsApp Status ✕ Sta…" at bounding box center [784, 33] width 1568 height 67
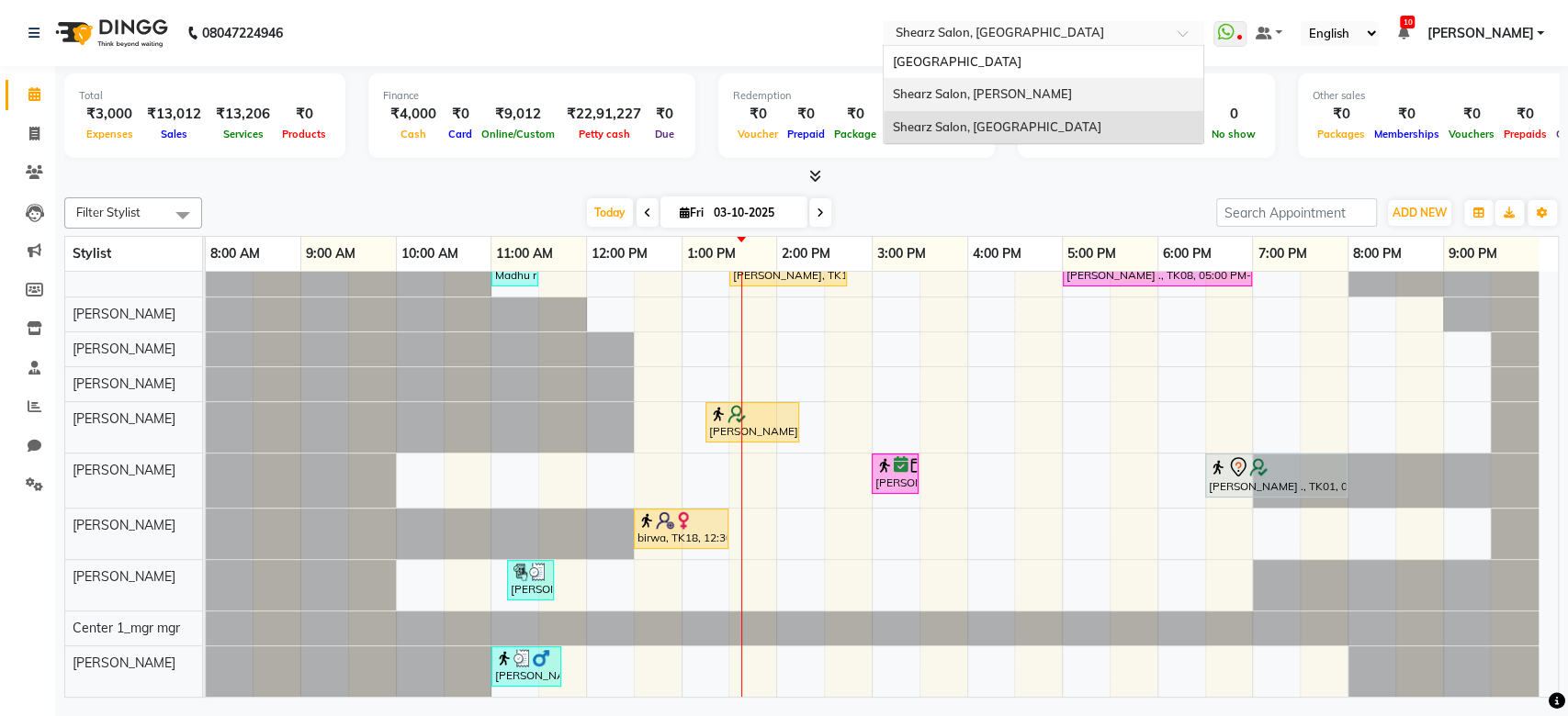
drag, startPoint x: 1007, startPoint y: 28, endPoint x: 1005, endPoint y: 85, distance: 57.0
click at [1005, 46] on ng-select "Select Location × Shearz Salon, Prahaladnagar Shearz Salon Ho, Corporate Road S…" at bounding box center [1044, 33] width 322 height 25
click at [1005, 86] on span "Shearz Salon, Shela" at bounding box center [982, 93] width 179 height 15
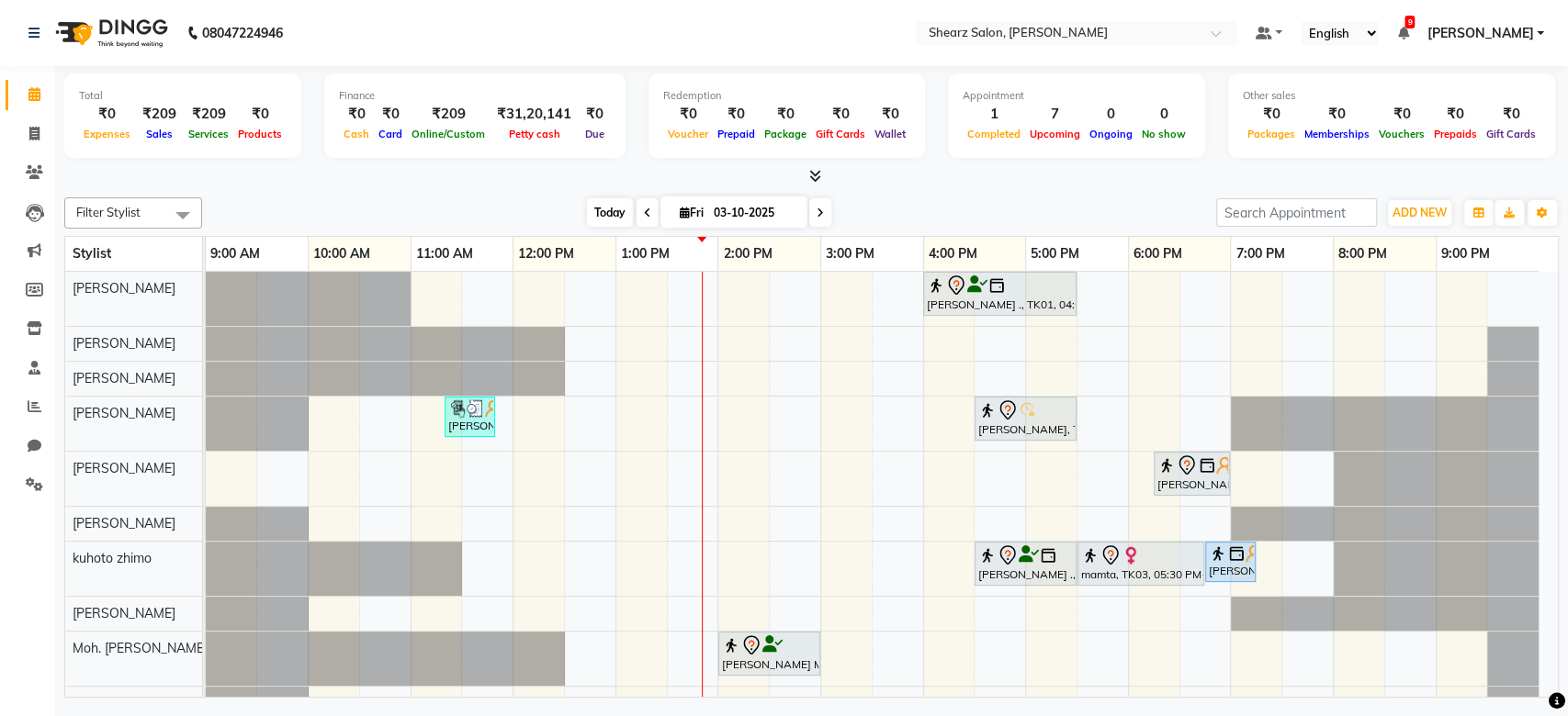
click at [610, 216] on span "Today" at bounding box center [610, 213] width 46 height 29
click at [1119, 49] on nav "08047224946 Select Location × Shearz Salon, Shela Default Panel My Panel Englis…" at bounding box center [784, 33] width 1568 height 67
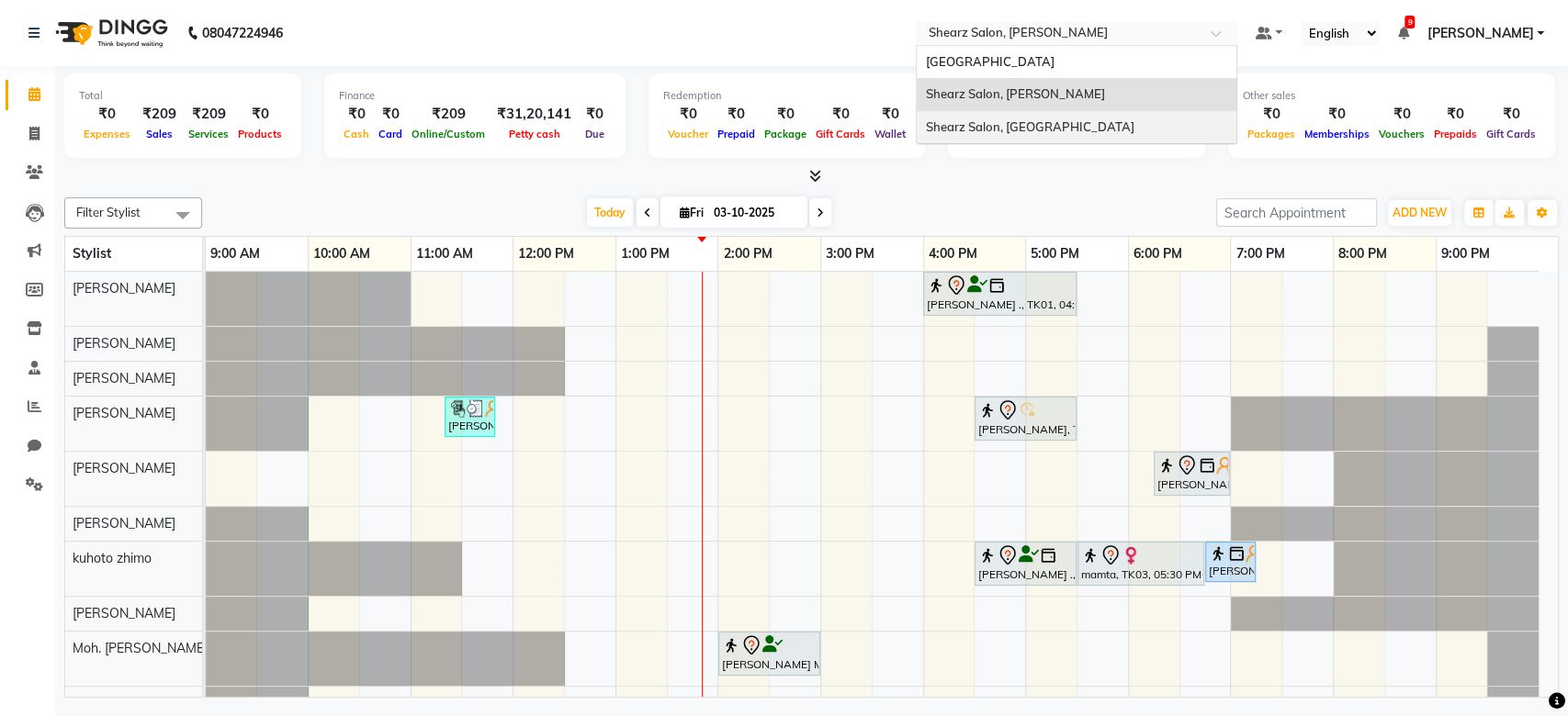
drag, startPoint x: 1108, startPoint y: 41, endPoint x: 1083, endPoint y: 141, distance: 103.1
click at [1083, 46] on ng-select "Select Location × Shearz Salon, Shela Shearz Salon Ho, Corporate Road Shearz Sa…" at bounding box center [1076, 33] width 322 height 25
click at [1077, 128] on span "Shearz Salon, [GEOGRAPHIC_DATA]" at bounding box center [1030, 126] width 209 height 15
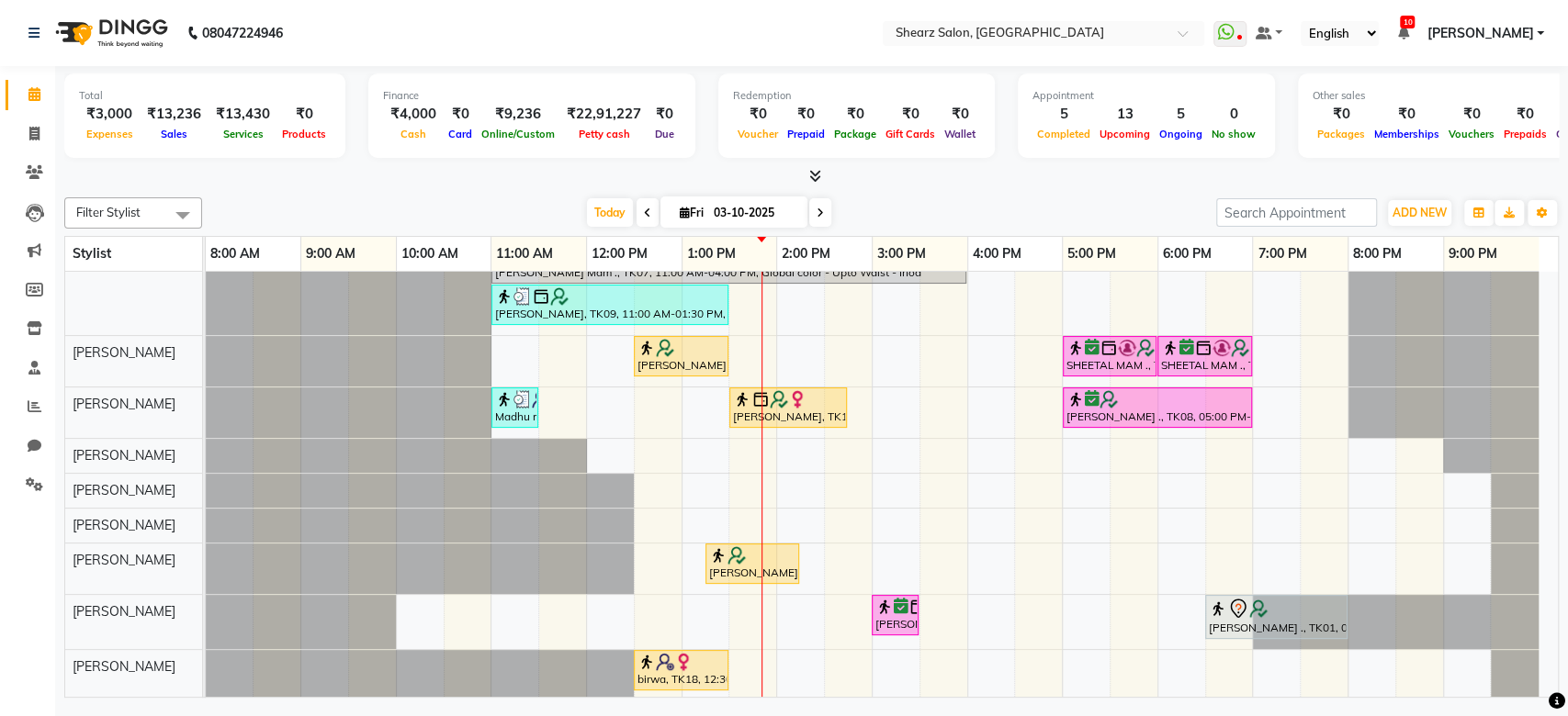
scroll to position [283, 0]
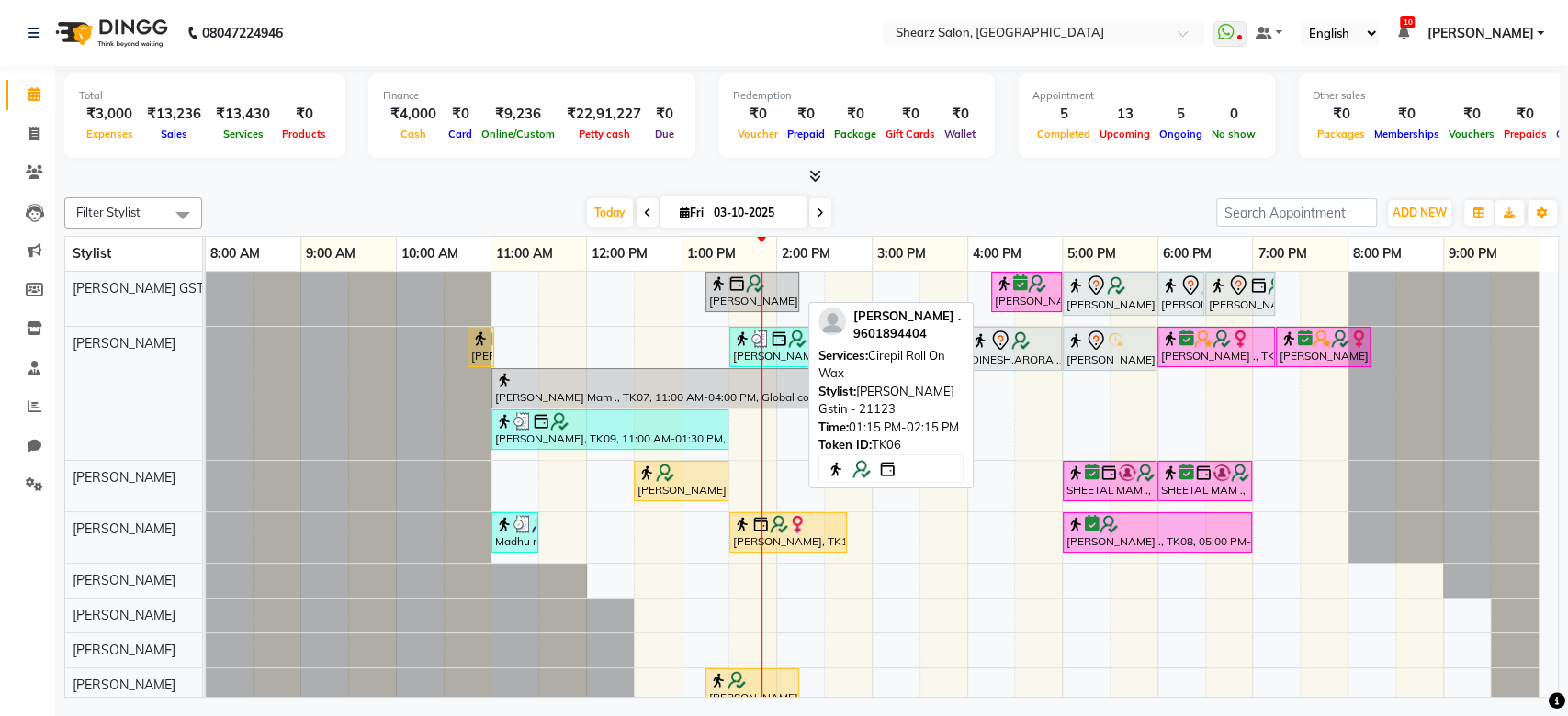
click at [781, 294] on div "[PERSON_NAME] ., TK06, 01:15 PM-02:15 PM, Cirepil Roll On Wax" at bounding box center [752, 292] width 90 height 35
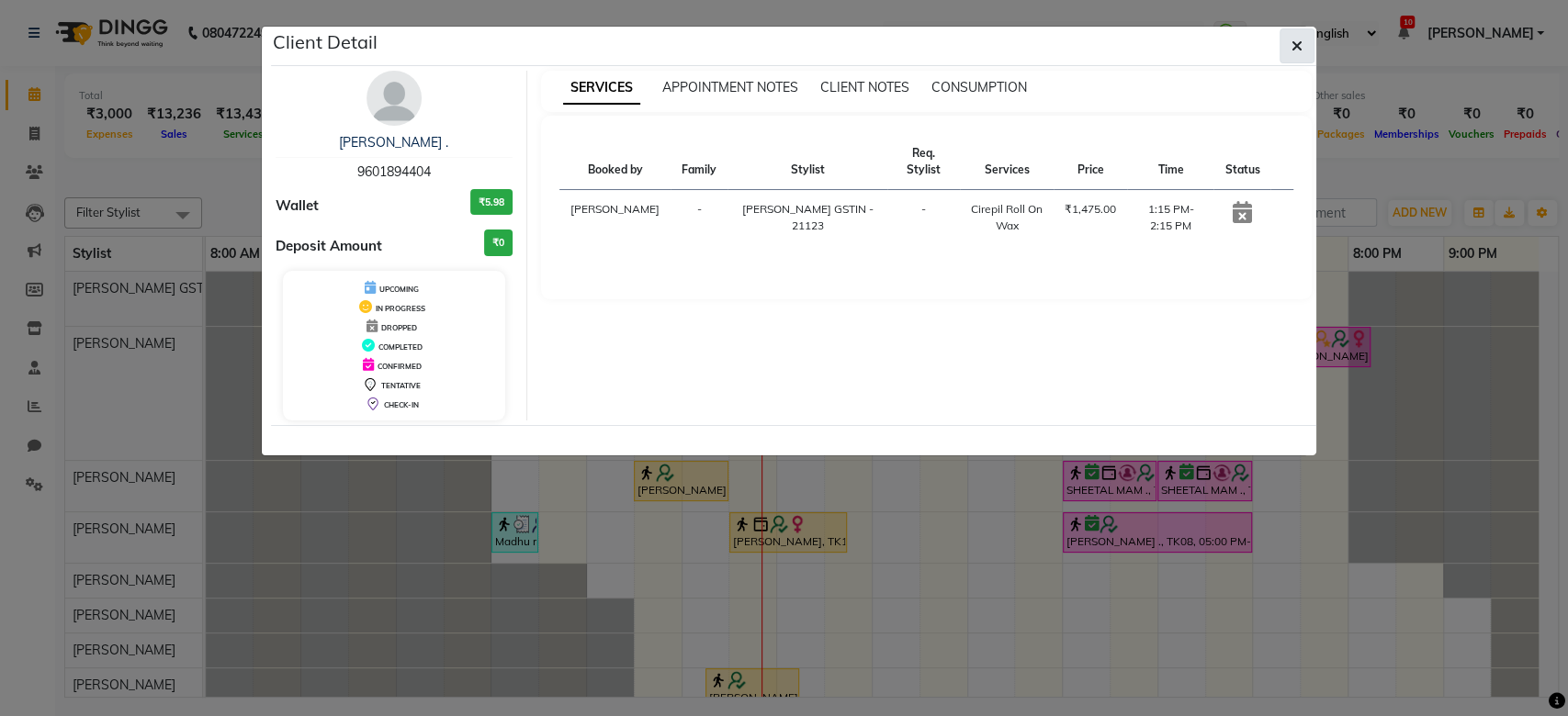
click at [1293, 61] on button "button" at bounding box center [1296, 46] width 35 height 35
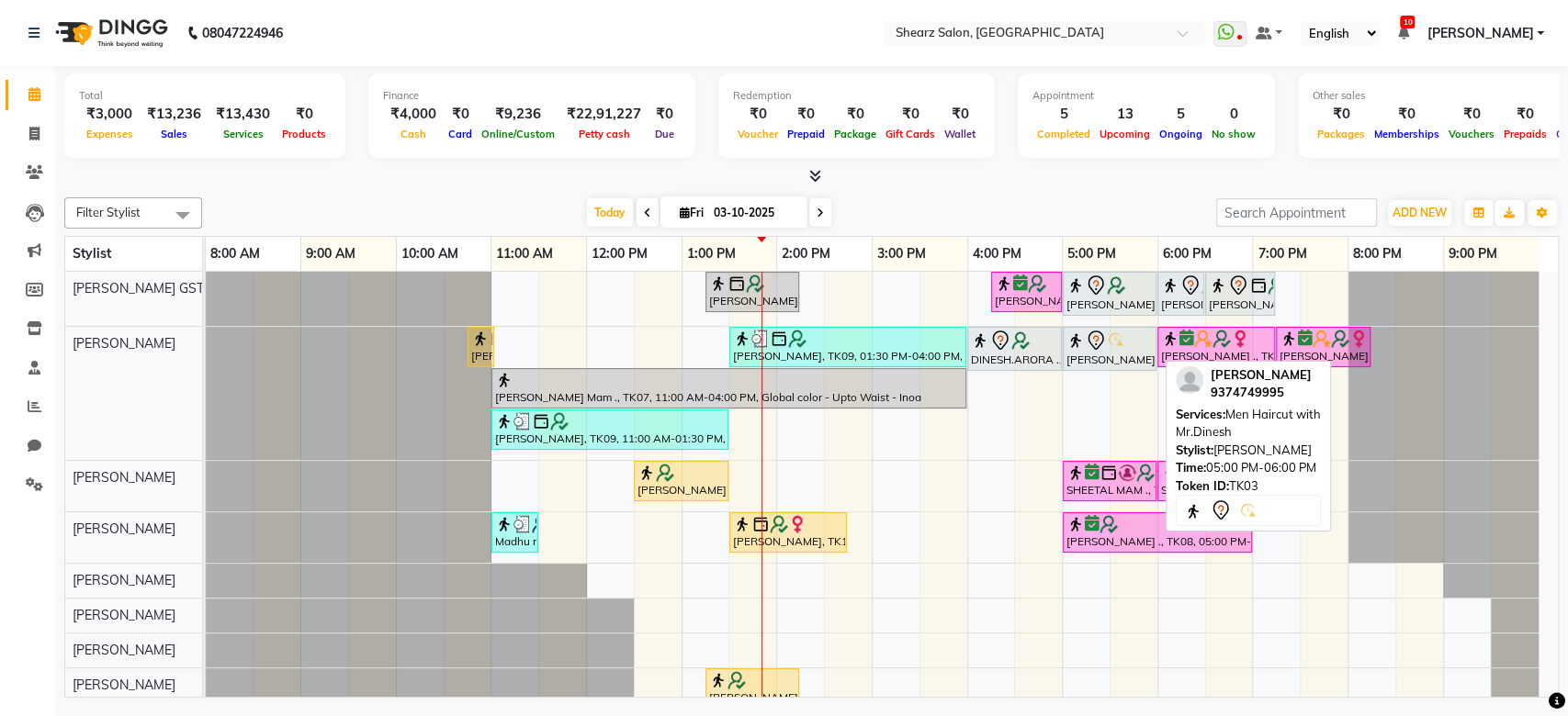
click at [1112, 346] on img at bounding box center [1116, 341] width 18 height 18
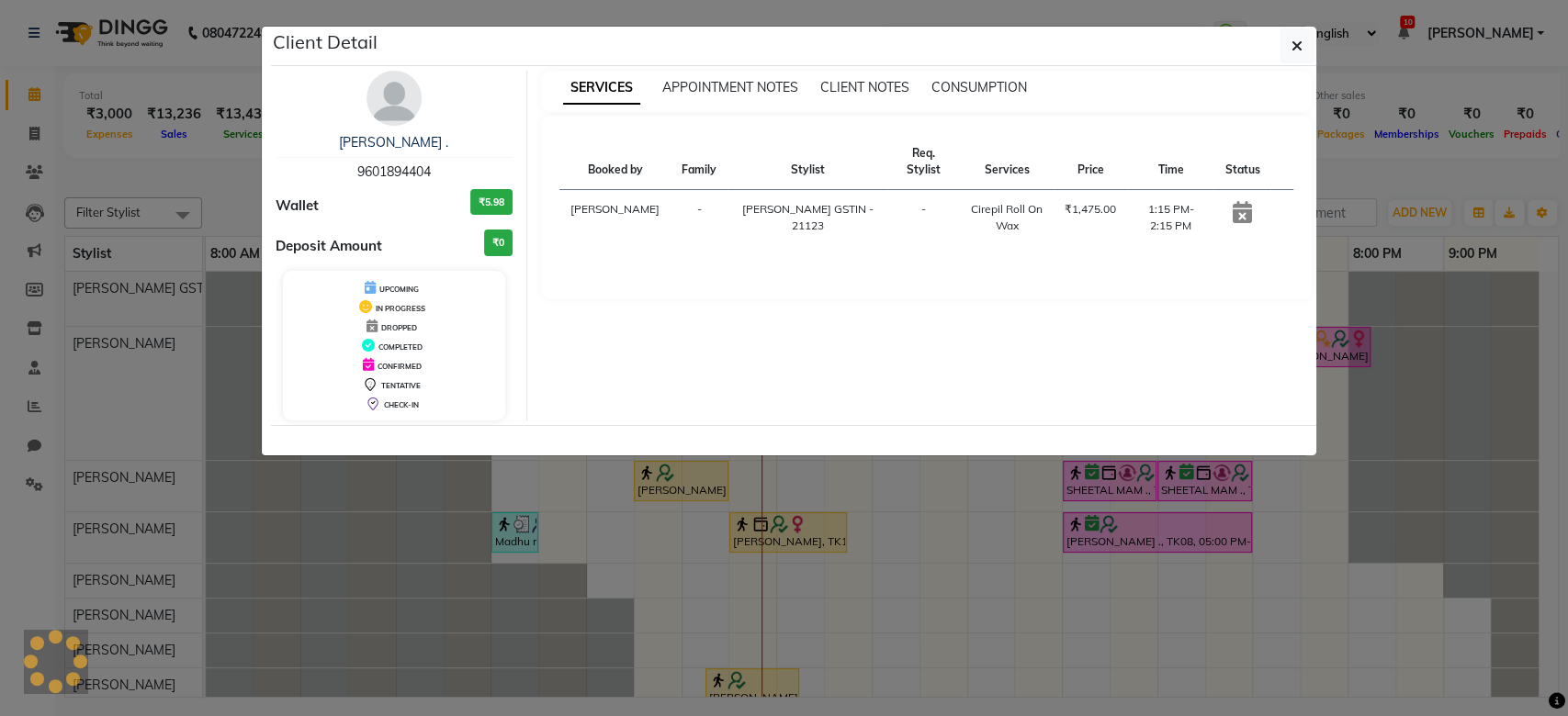
select select "7"
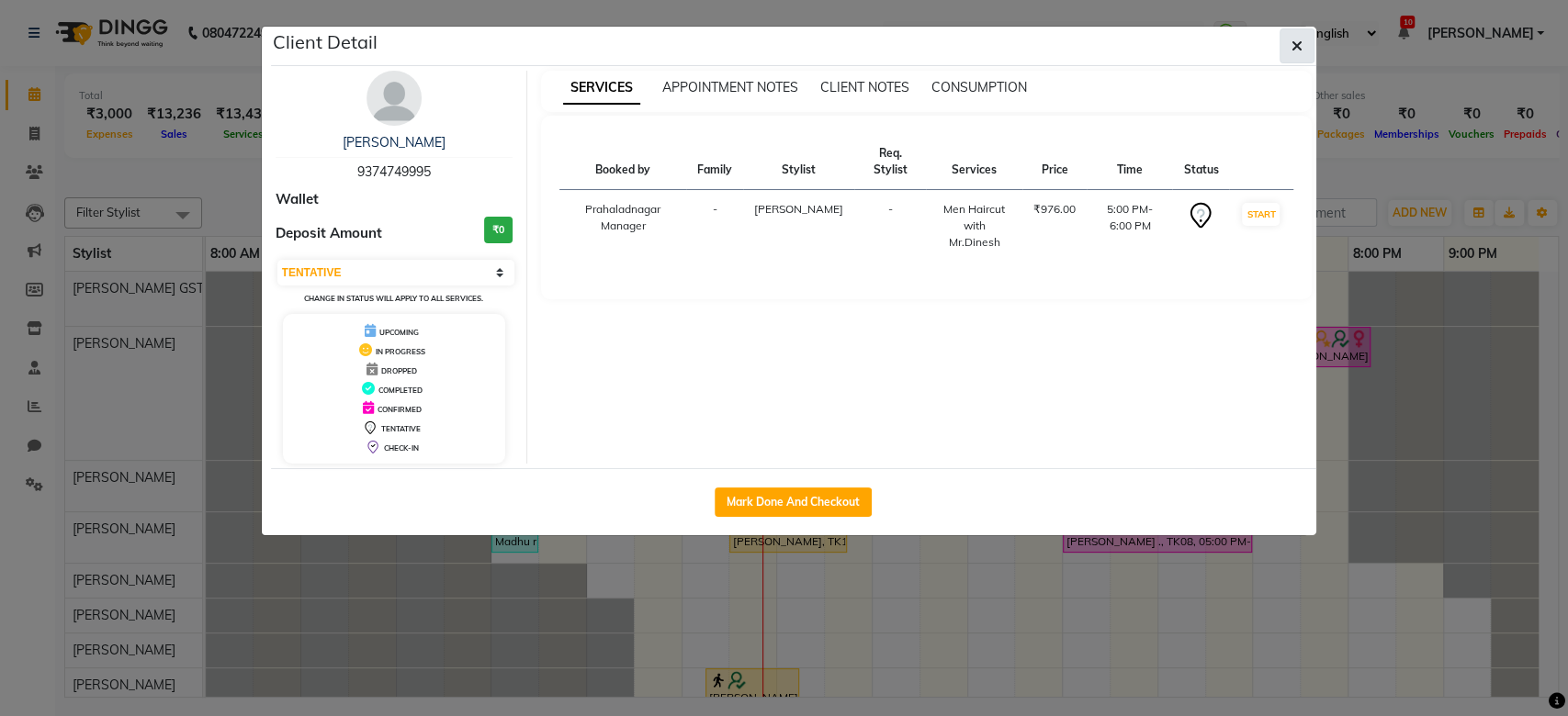
click at [1310, 56] on button "button" at bounding box center [1296, 46] width 35 height 35
